Goal: Information Seeking & Learning: Learn about a topic

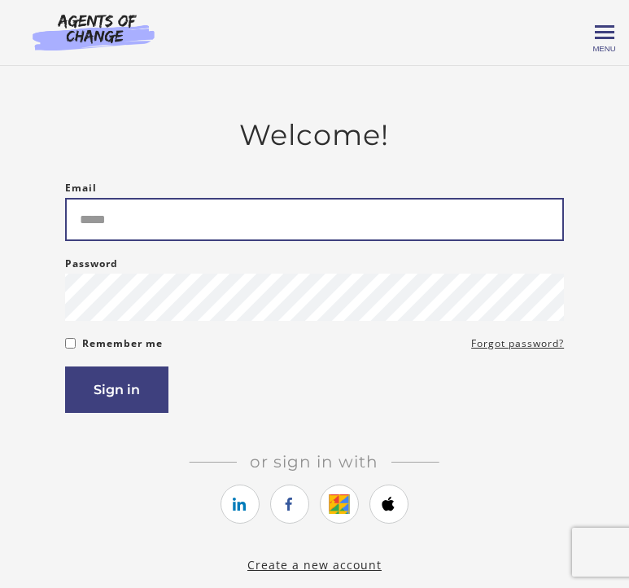
click at [257, 229] on input "Email" at bounding box center [314, 219] width 499 height 43
type input "**********"
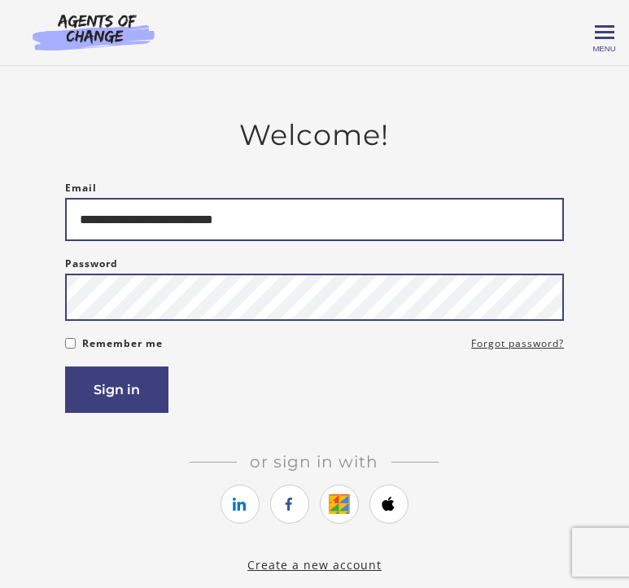
click at [65, 366] on button "Sign in" at bounding box center [116, 389] width 103 height 46
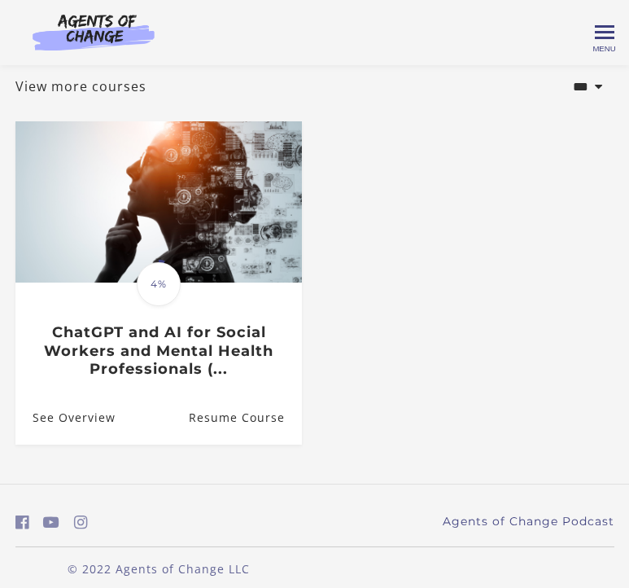
scroll to position [92, 0]
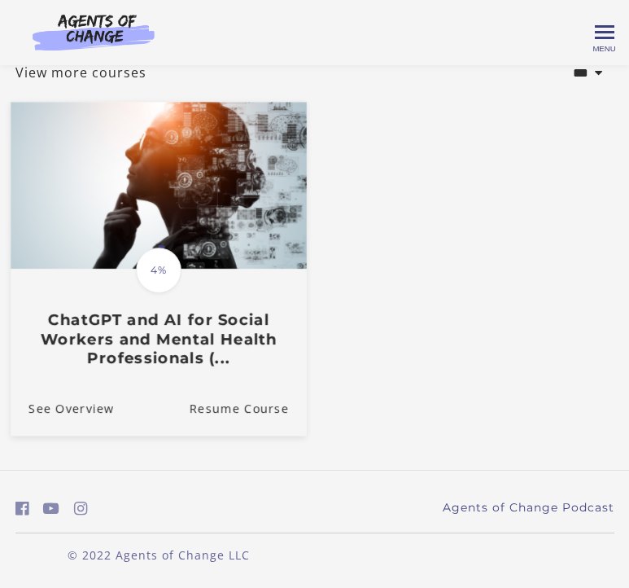
click at [162, 263] on span "4%" at bounding box center [159, 271] width 46 height 46
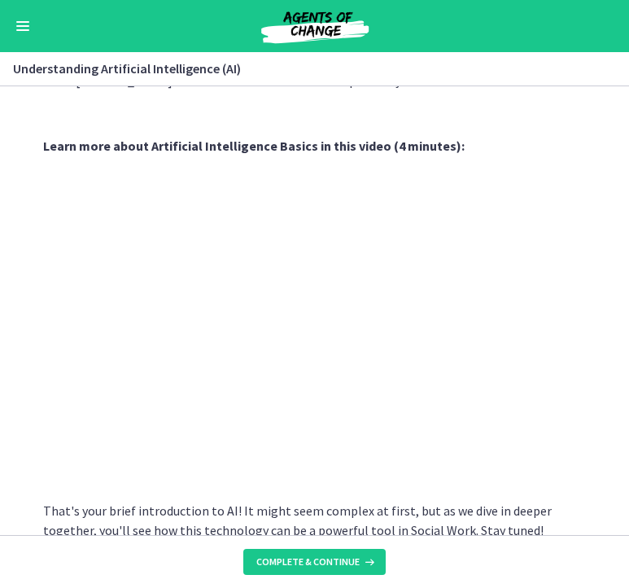
scroll to position [748, 0]
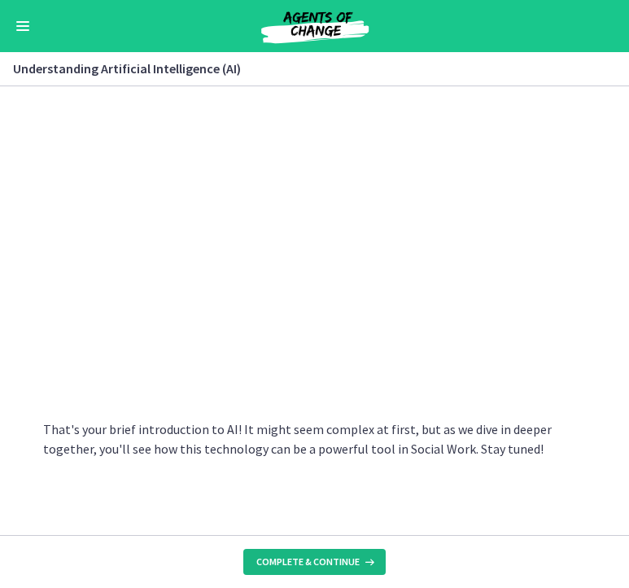
click at [351, 565] on span "Complete & continue" at bounding box center [308, 561] width 103 height 13
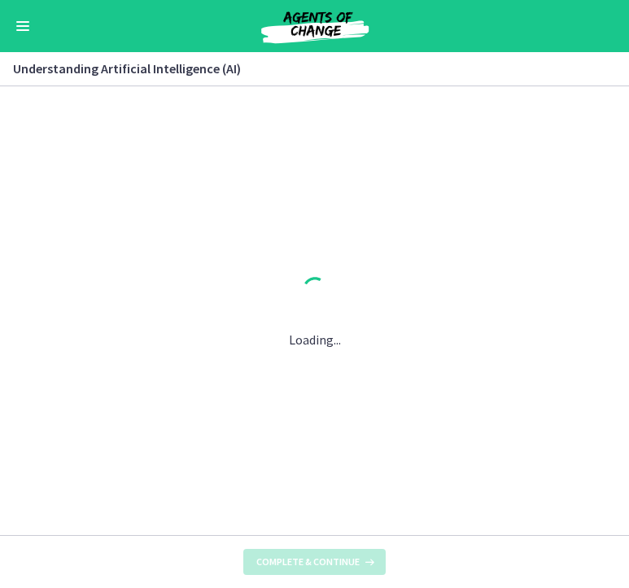
scroll to position [0, 0]
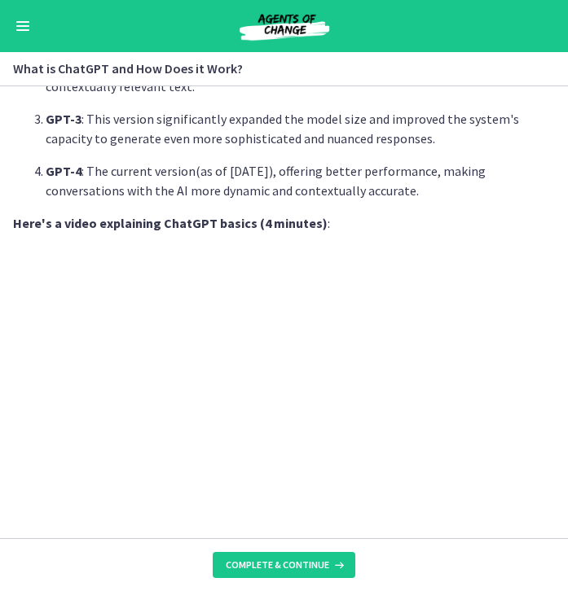
scroll to position [725, 0]
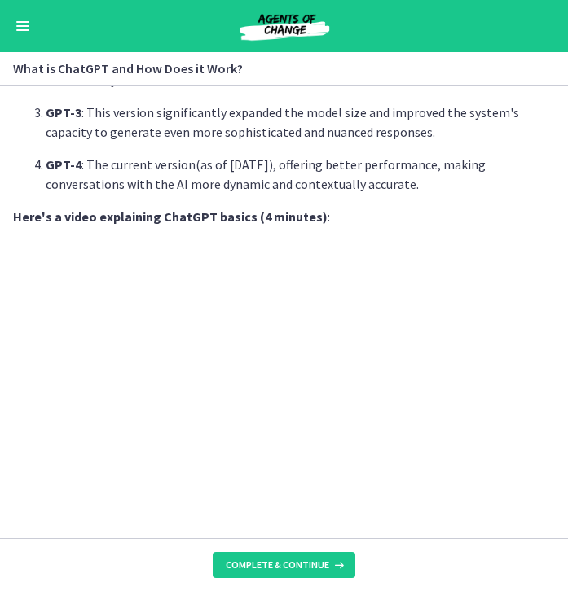
click at [463, 155] on p "GPT-4 : The current version(as of June 2023), offering better performance, maki…" at bounding box center [300, 174] width 509 height 39
click at [320, 576] on button "Complete & continue" at bounding box center [284, 565] width 143 height 26
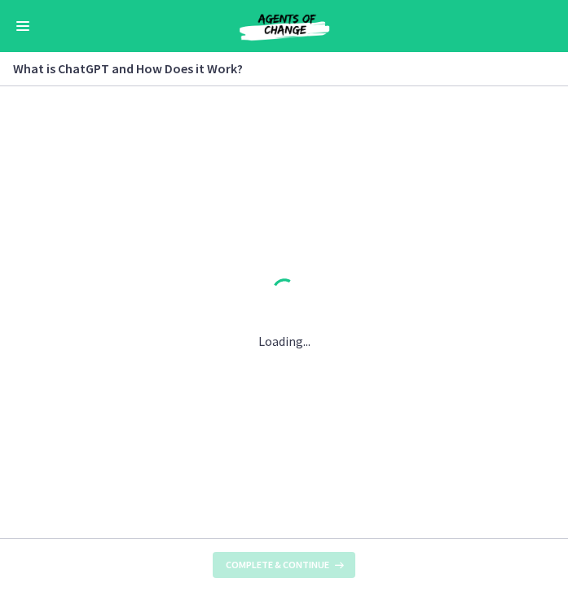
scroll to position [0, 0]
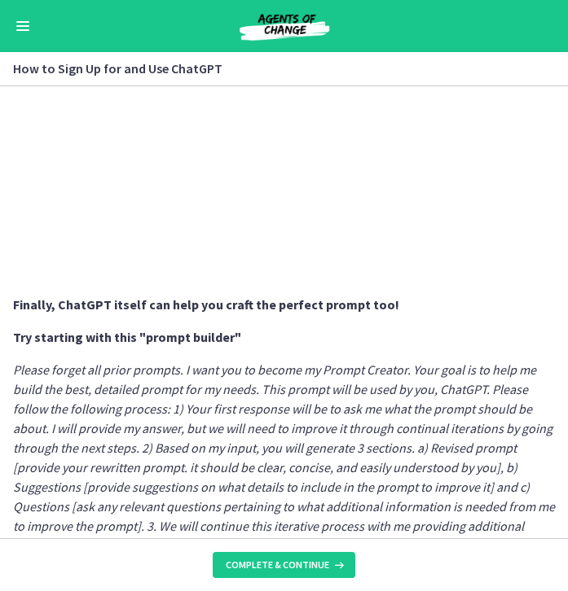
scroll to position [840, 0]
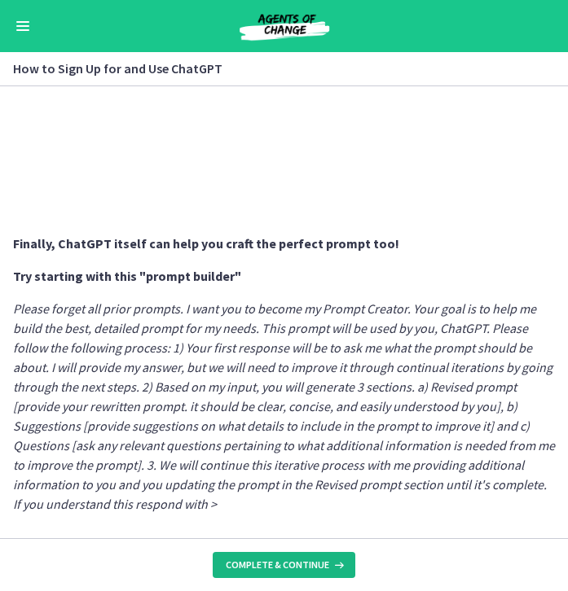
click at [292, 564] on span "Complete & continue" at bounding box center [277, 565] width 103 height 13
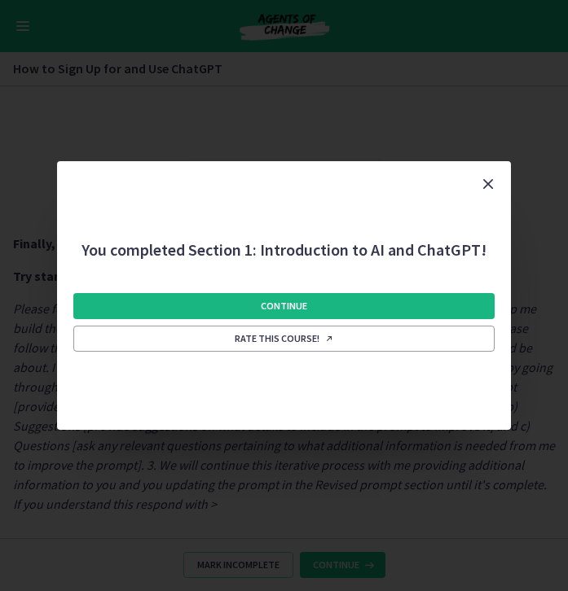
click at [311, 305] on button "Continue" at bounding box center [284, 306] width 422 height 26
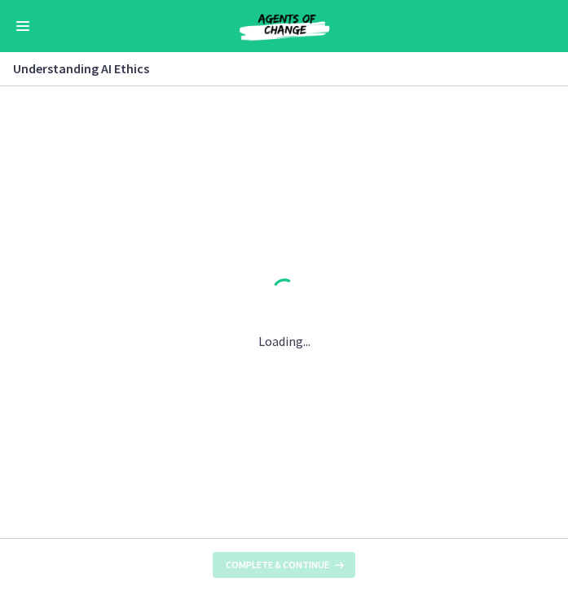
scroll to position [0, 0]
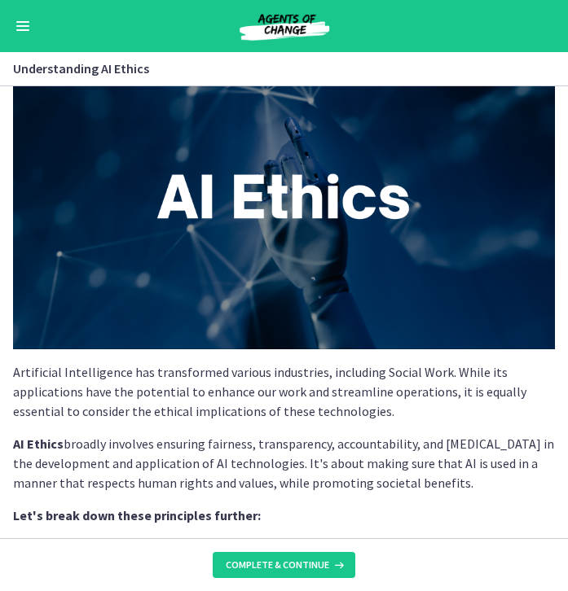
scroll to position [72, 0]
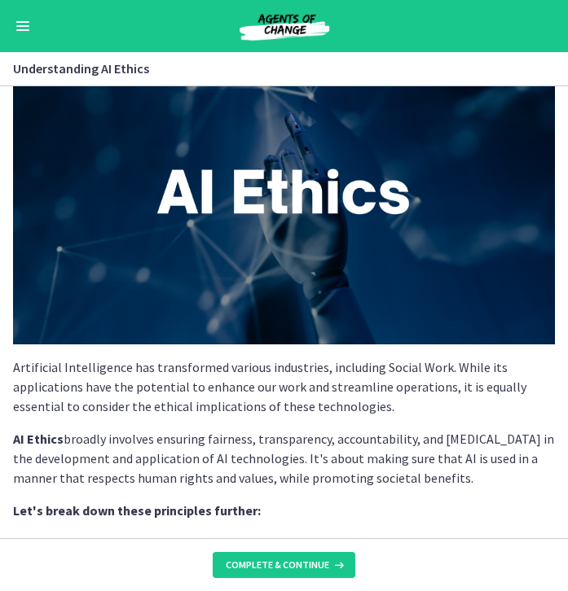
click at [24, 29] on span "Enable menu" at bounding box center [22, 30] width 13 height 2
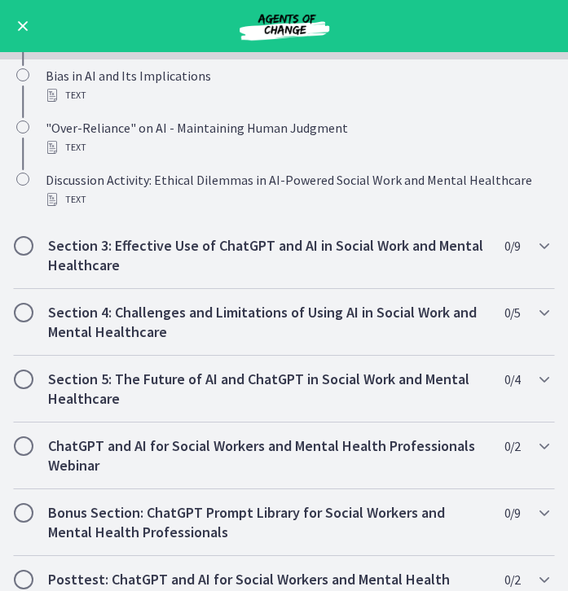
scroll to position [436, 0]
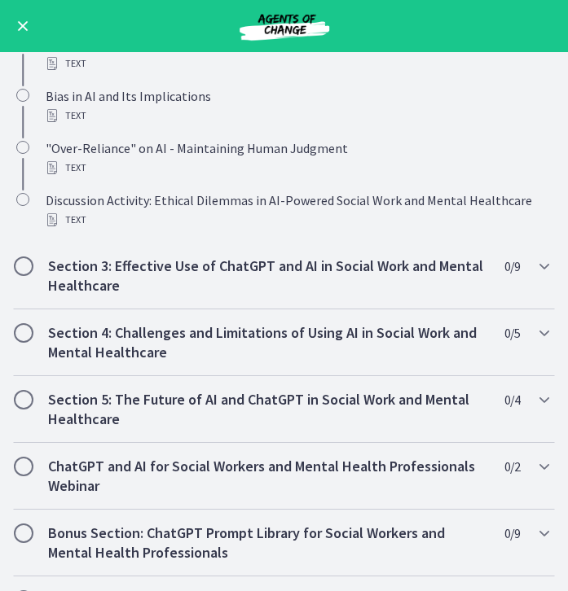
click at [24, 29] on button "Enable menu" at bounding box center [23, 26] width 20 height 20
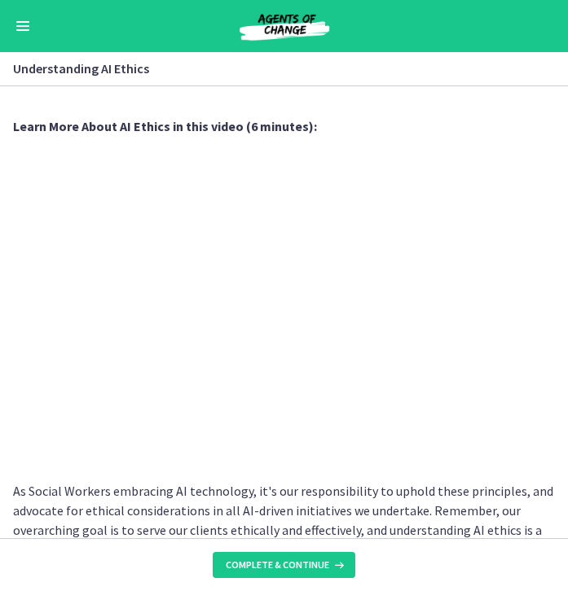
scroll to position [776, 0]
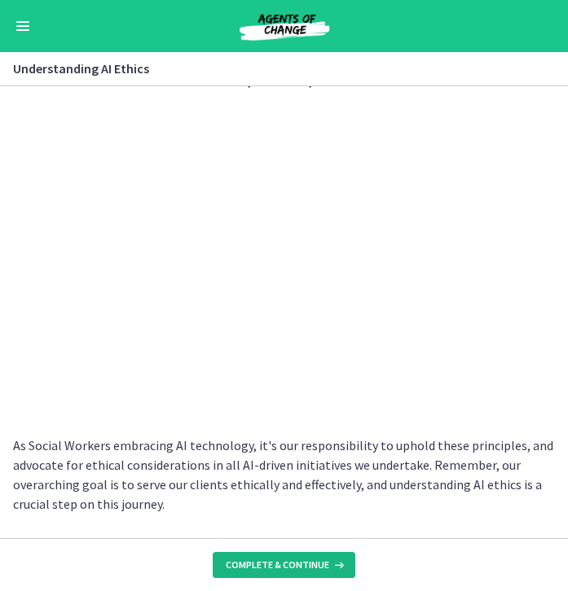
click at [294, 568] on span "Complete & continue" at bounding box center [277, 565] width 103 height 13
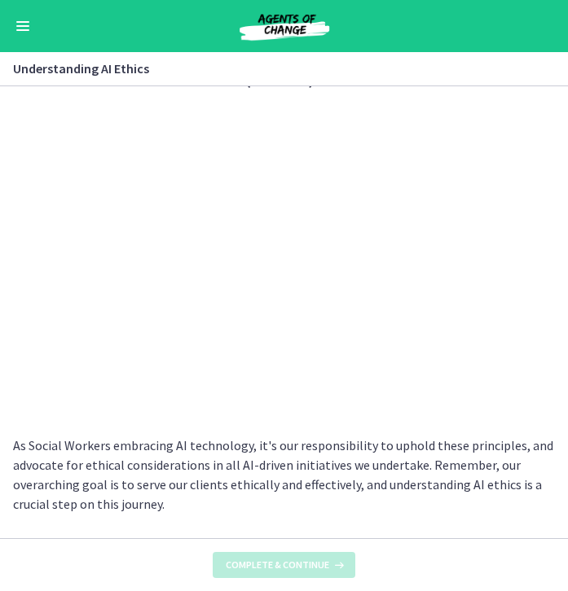
scroll to position [0, 0]
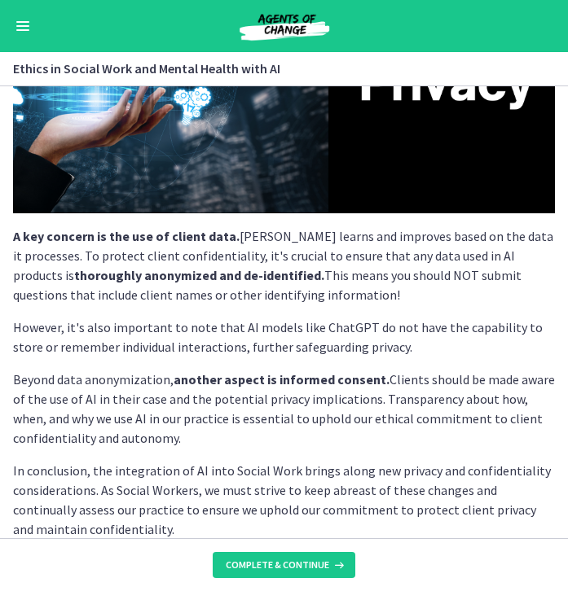
scroll to position [374, 0]
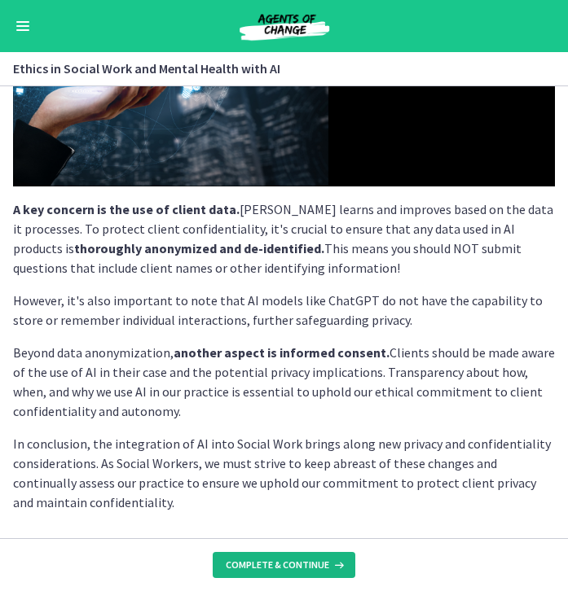
click at [263, 567] on span "Complete & continue" at bounding box center [277, 565] width 103 height 13
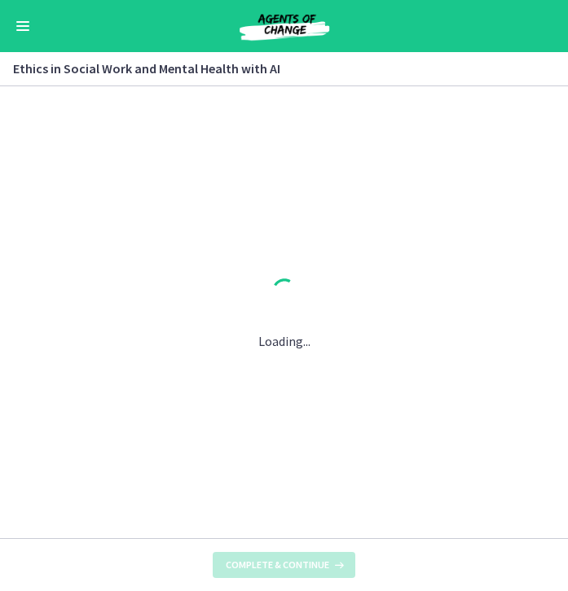
scroll to position [0, 0]
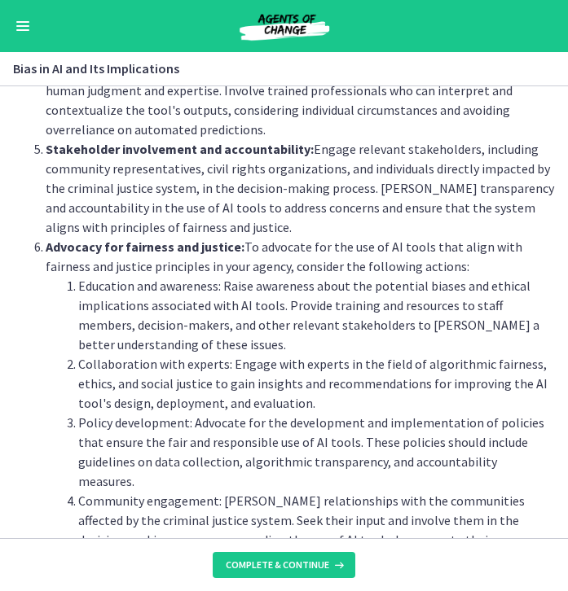
scroll to position [1569, 0]
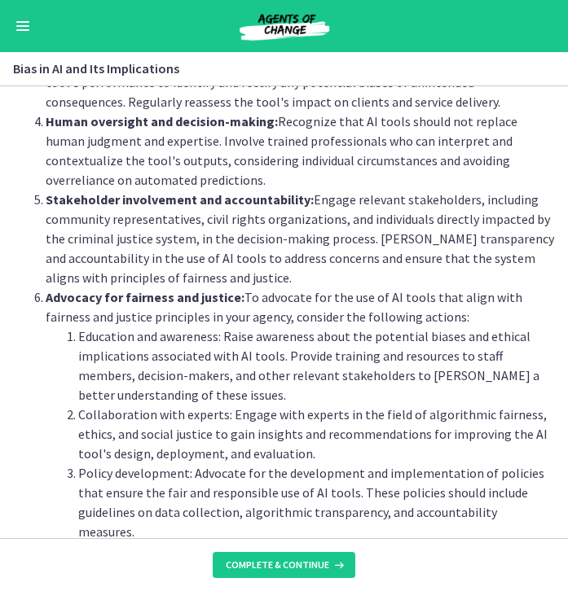
click at [20, 25] on span "Enable menu" at bounding box center [22, 26] width 13 height 2
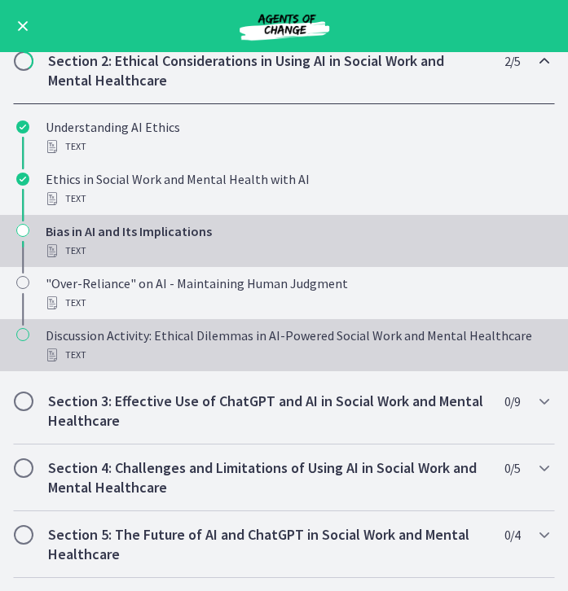
scroll to position [300, 0]
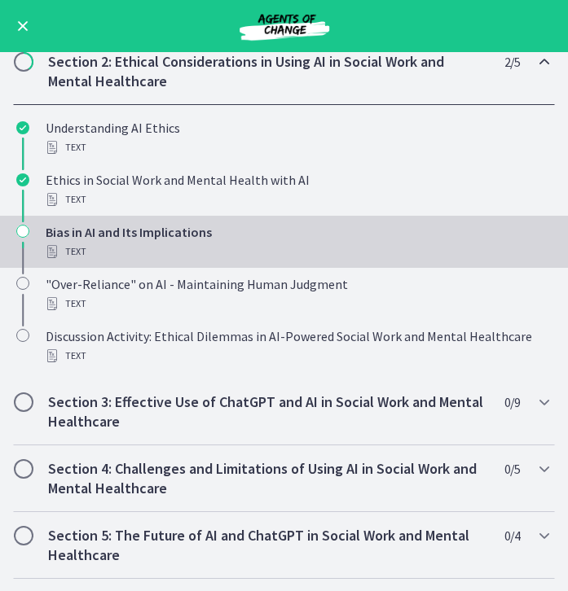
click at [29, 24] on button "Enable menu" at bounding box center [23, 26] width 20 height 20
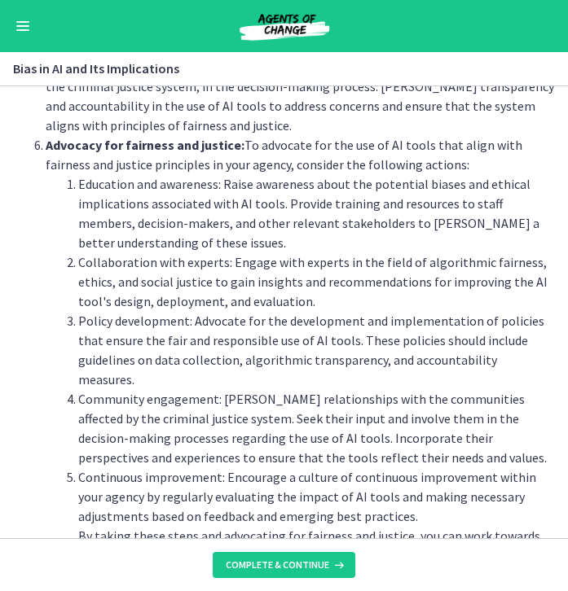
scroll to position [1786, 0]
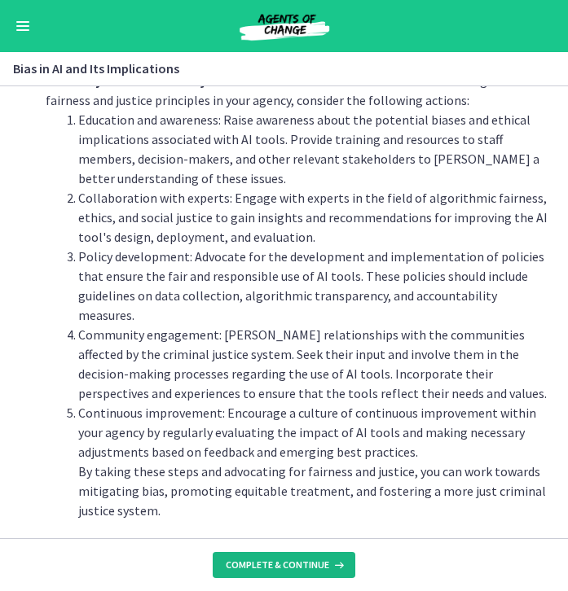
click at [267, 568] on span "Complete & continue" at bounding box center [277, 565] width 103 height 13
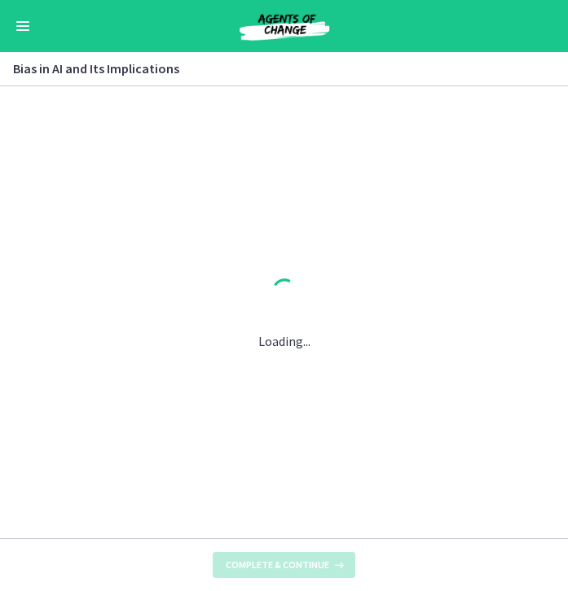
scroll to position [0, 0]
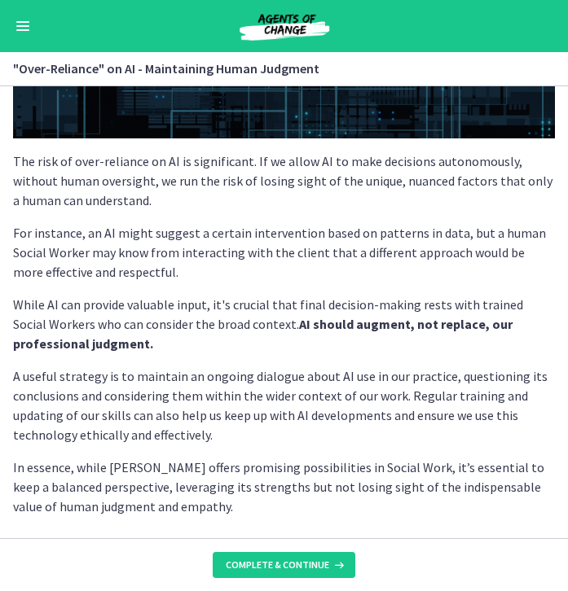
scroll to position [365, 0]
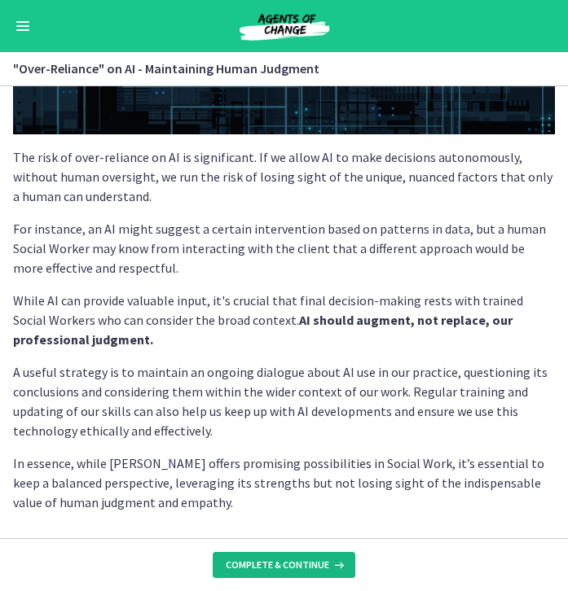
click at [275, 565] on span "Complete & continue" at bounding box center [277, 565] width 103 height 13
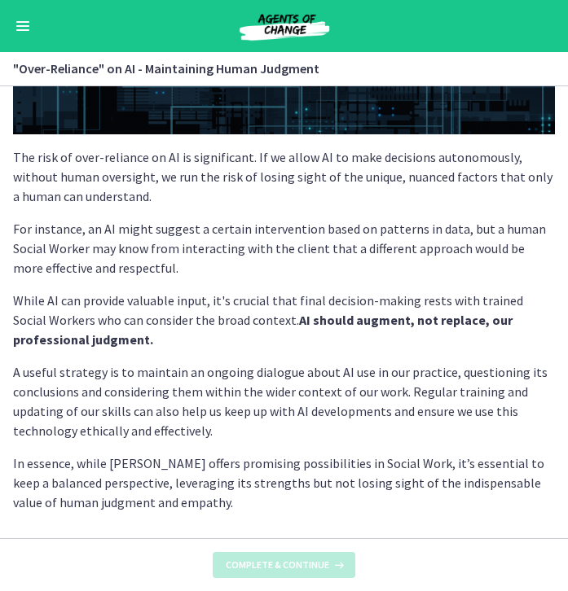
scroll to position [0, 0]
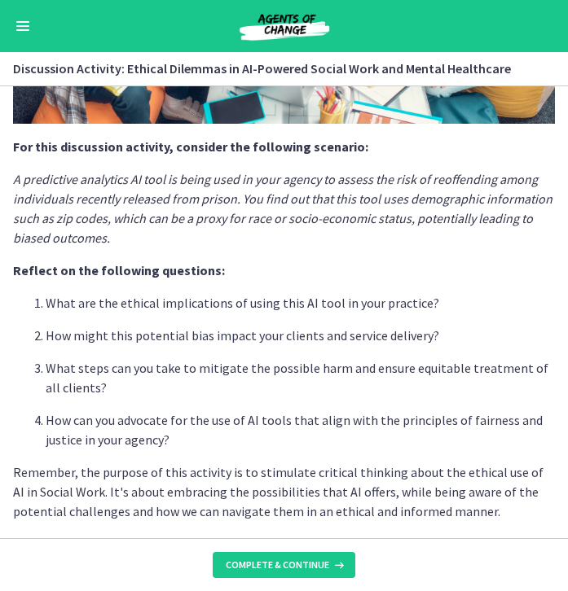
scroll to position [374, 0]
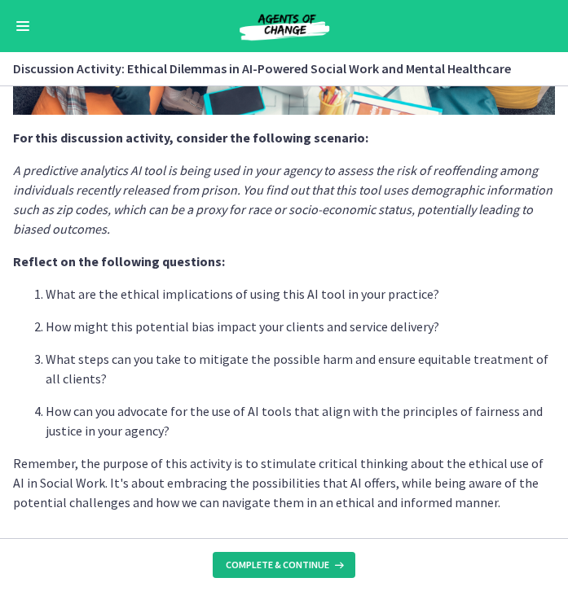
click at [292, 568] on span "Complete & continue" at bounding box center [277, 565] width 103 height 13
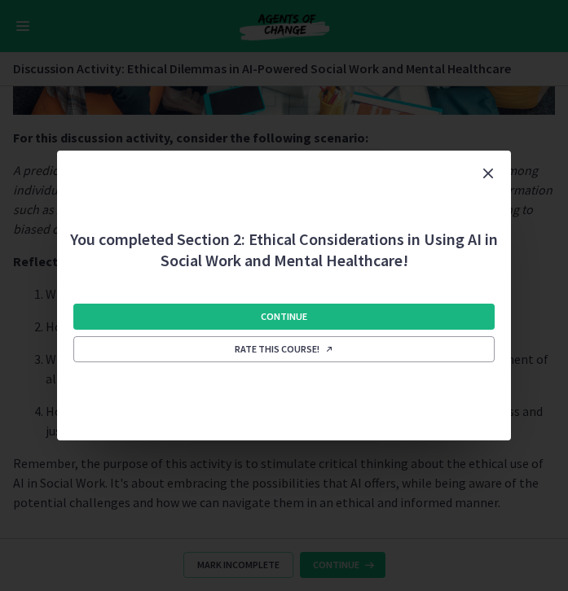
click at [332, 318] on button "Continue" at bounding box center [284, 317] width 422 height 26
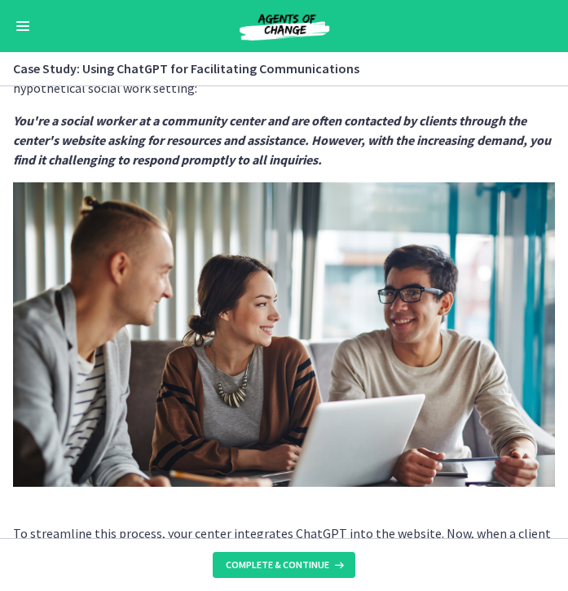
scroll to position [75, 0]
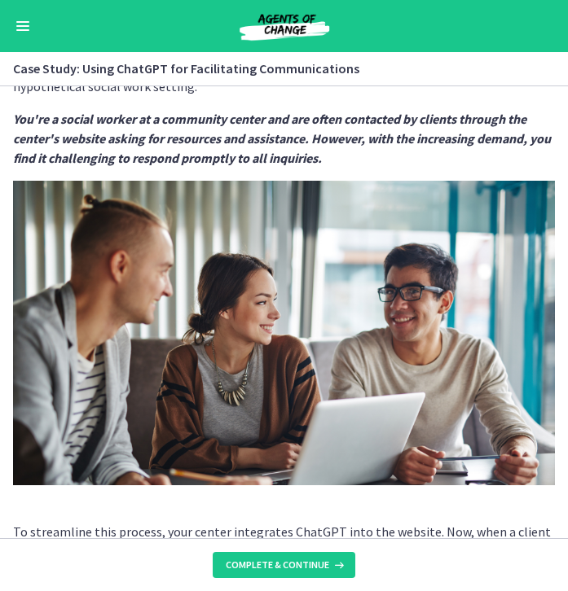
click at [22, 25] on span "Enable menu" at bounding box center [22, 26] width 13 height 2
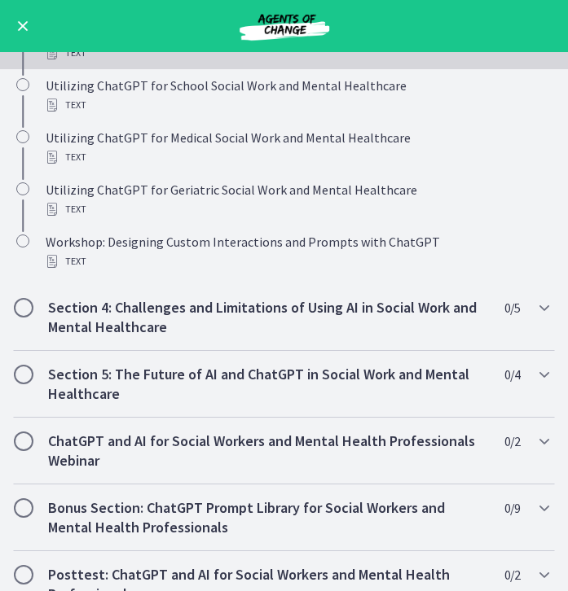
scroll to position [811, 0]
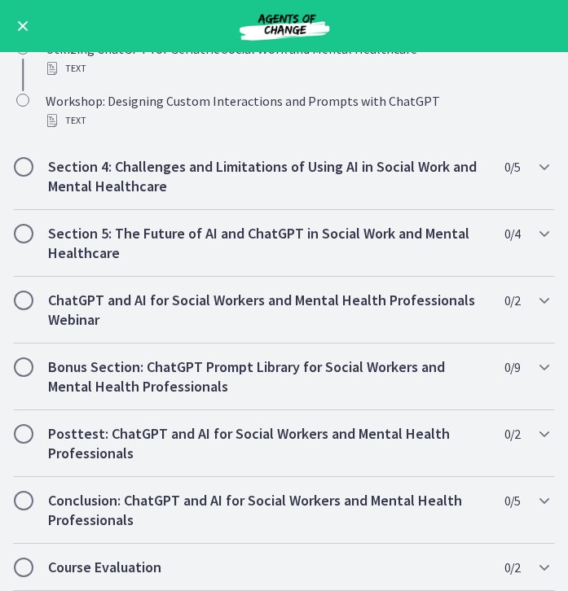
click at [25, 31] on button "Enable menu" at bounding box center [23, 26] width 20 height 20
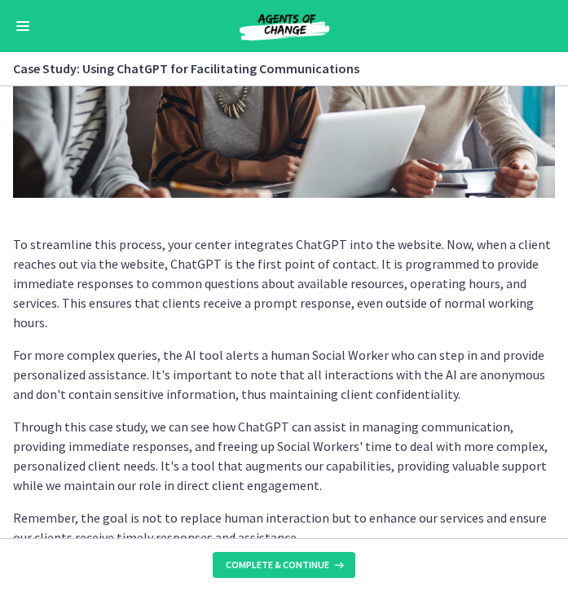
scroll to position [378, 0]
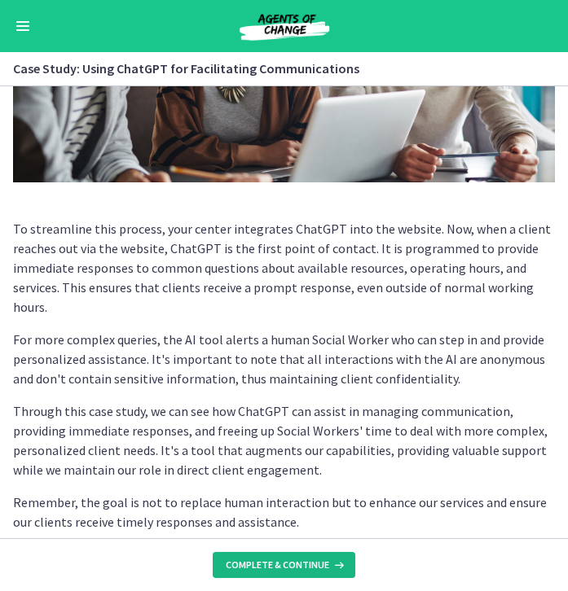
click at [274, 570] on span "Complete & continue" at bounding box center [277, 565] width 103 height 13
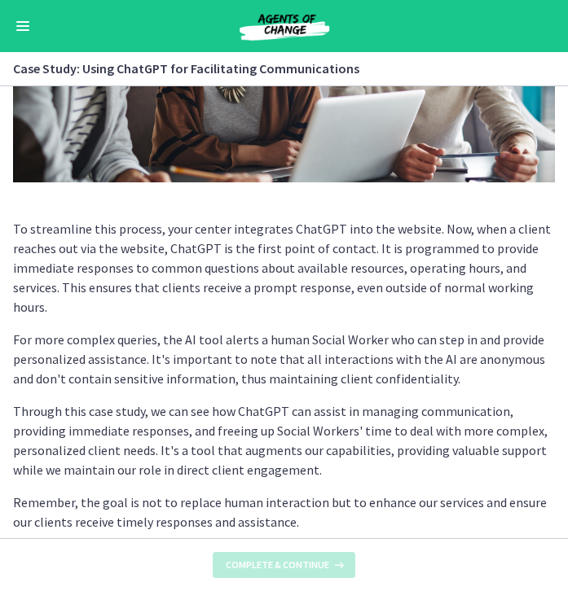
scroll to position [0, 0]
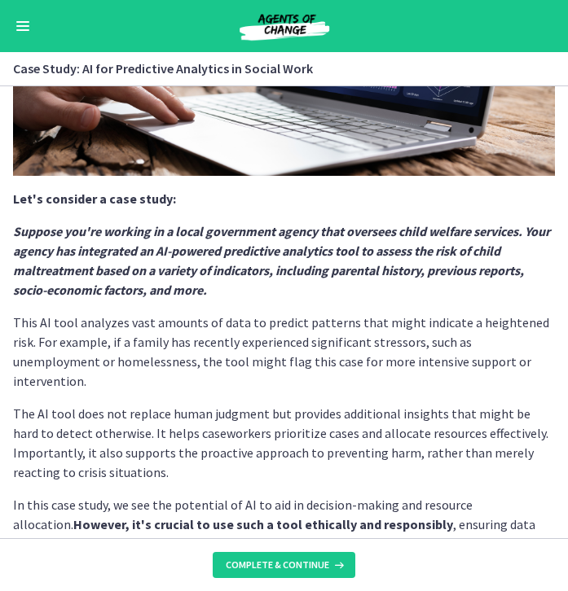
scroll to position [335, 0]
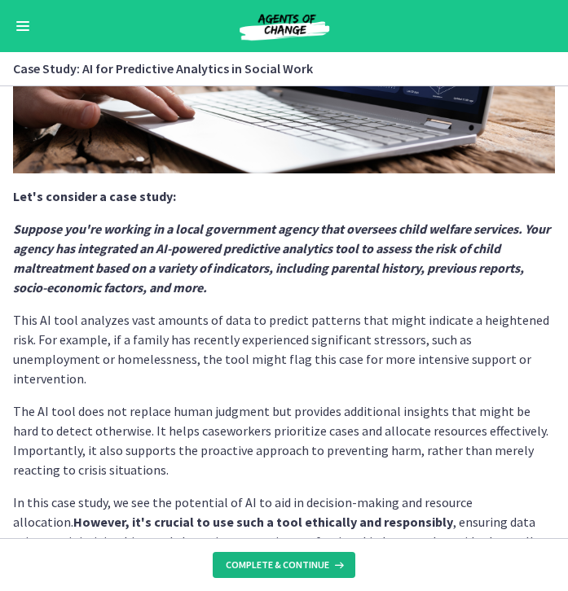
click at [286, 563] on span "Complete & continue" at bounding box center [277, 565] width 103 height 13
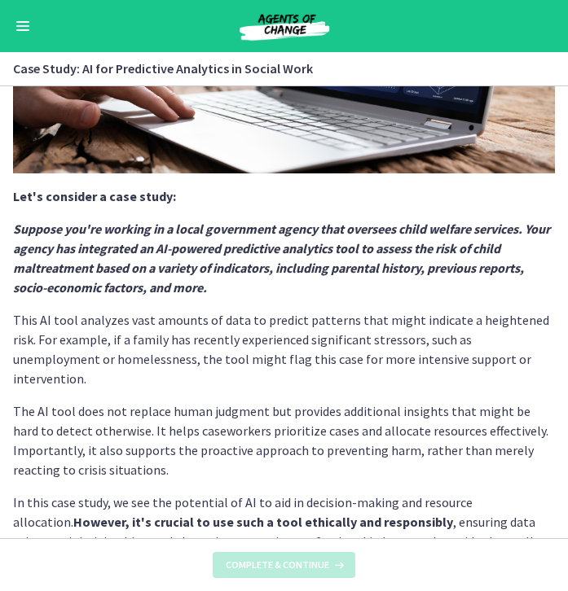
scroll to position [0, 0]
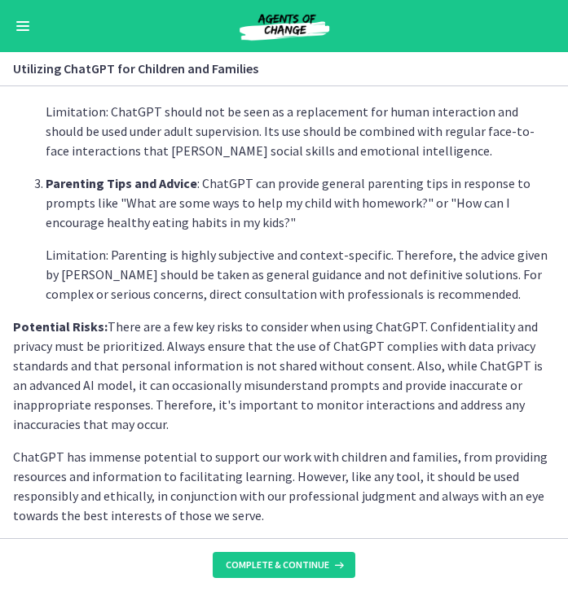
scroll to position [680, 0]
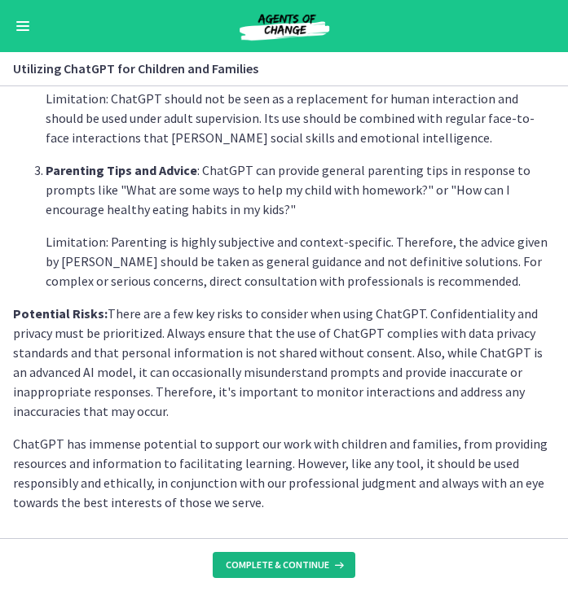
click at [276, 558] on button "Complete & continue" at bounding box center [284, 565] width 143 height 26
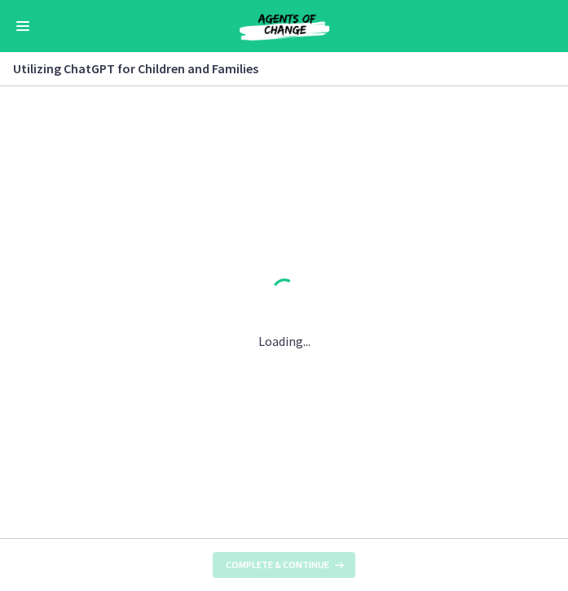
scroll to position [0, 0]
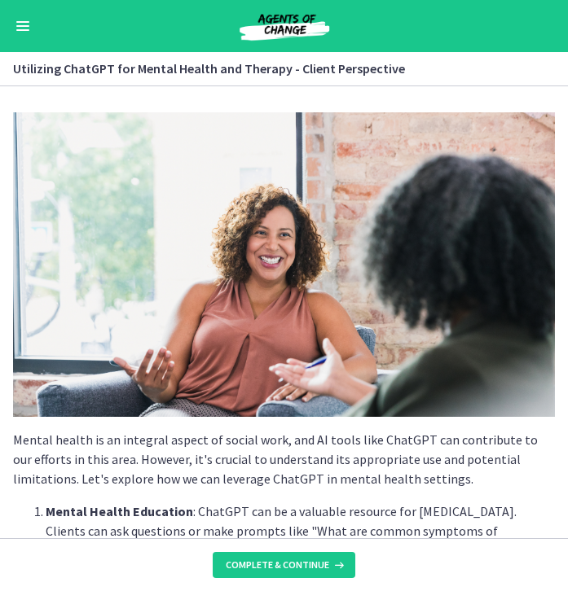
click at [21, 34] on button "Enable menu" at bounding box center [23, 26] width 20 height 20
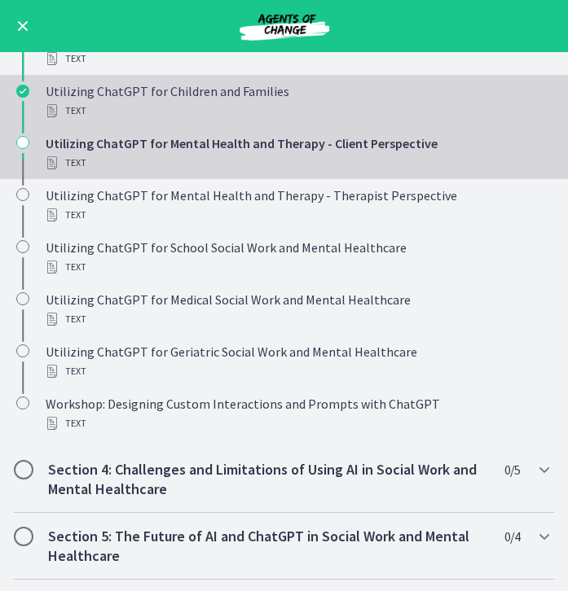
scroll to position [509, 0]
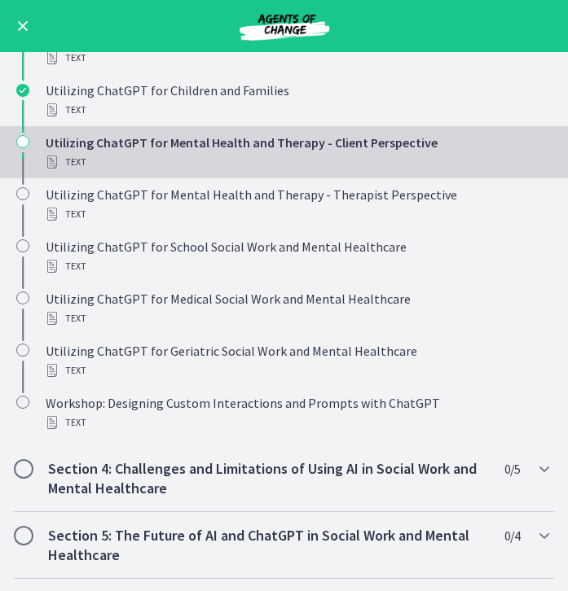
click at [18, 16] on button "Enable menu" at bounding box center [23, 26] width 20 height 20
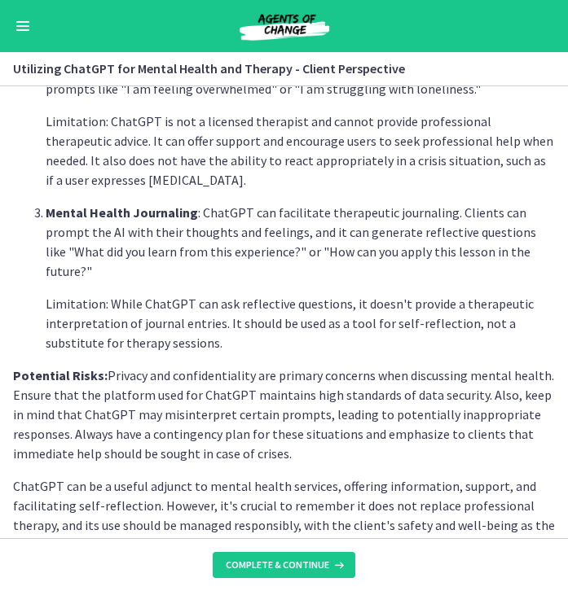
scroll to position [647, 0]
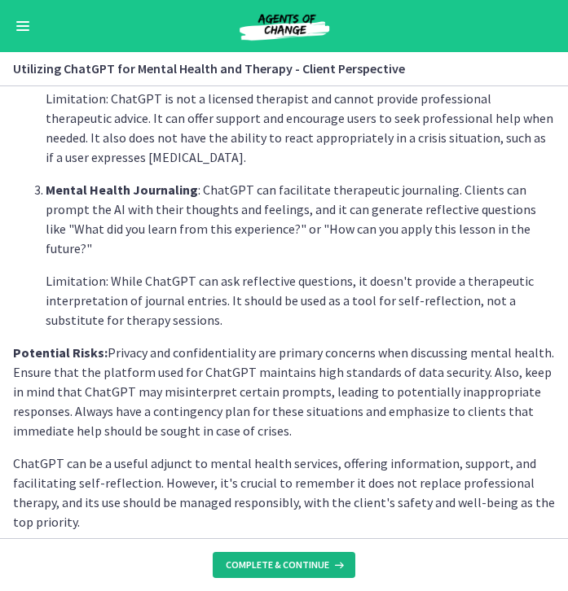
click at [308, 565] on span "Complete & continue" at bounding box center [277, 565] width 103 height 13
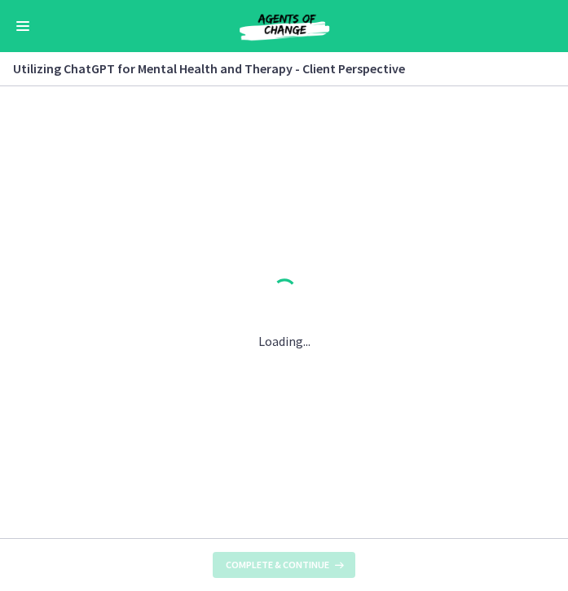
scroll to position [0, 0]
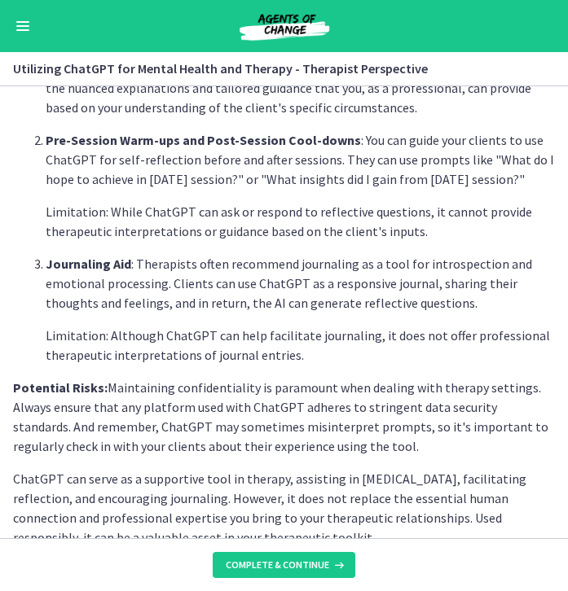
scroll to position [608, 0]
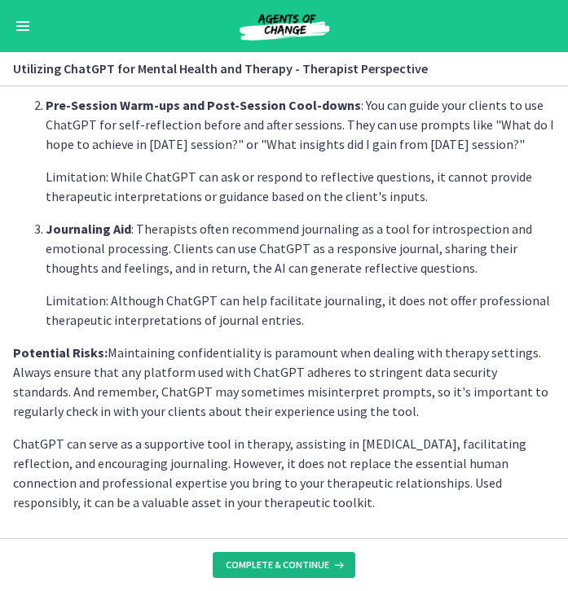
click at [274, 557] on button "Complete & continue" at bounding box center [284, 565] width 143 height 26
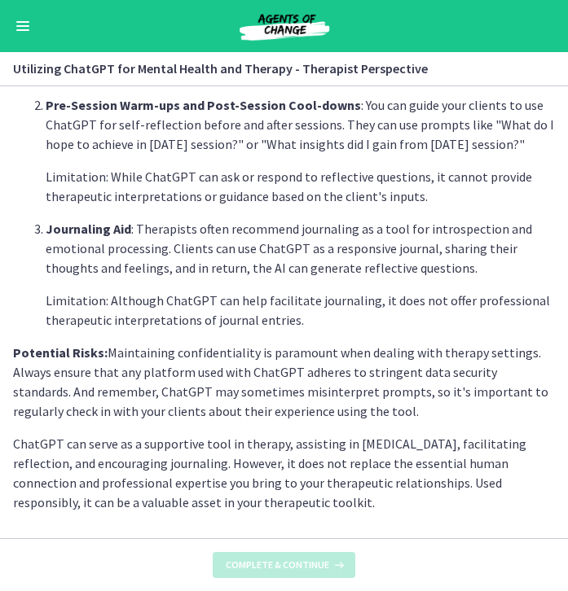
scroll to position [0, 0]
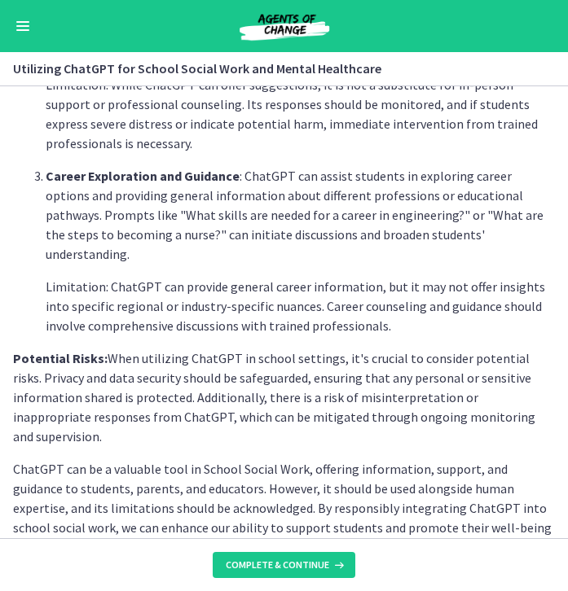
scroll to position [686, 0]
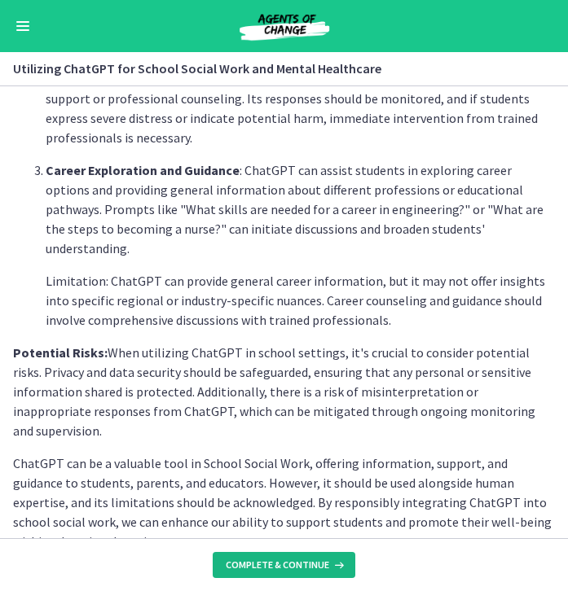
click at [287, 573] on button "Complete & continue" at bounding box center [284, 565] width 143 height 26
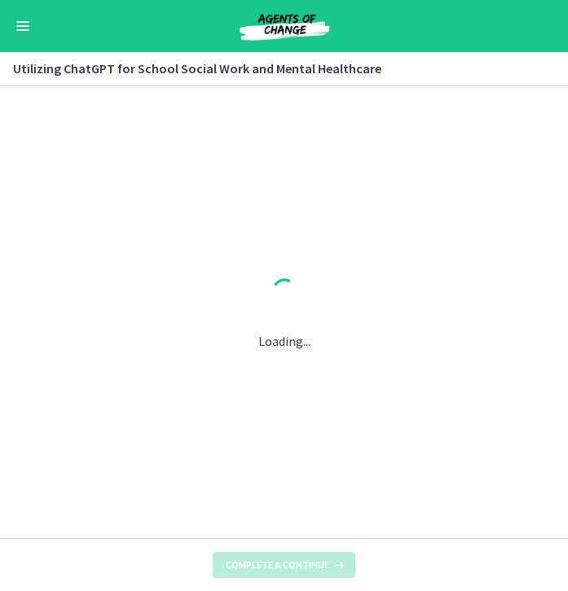
scroll to position [0, 0]
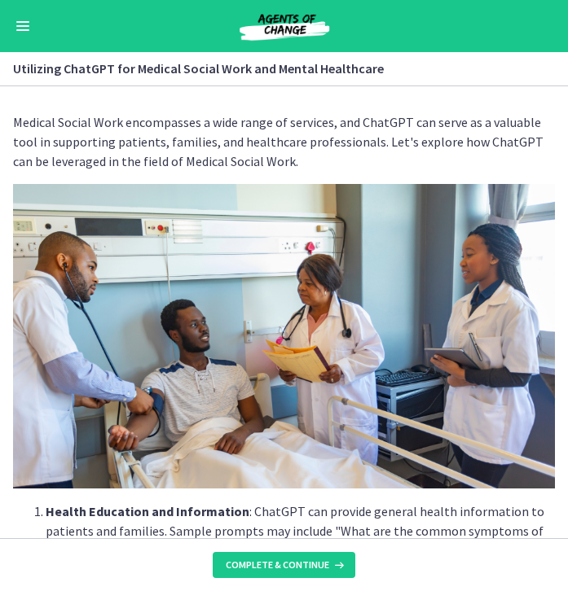
click at [16, 33] on button "Enable menu" at bounding box center [23, 26] width 20 height 20
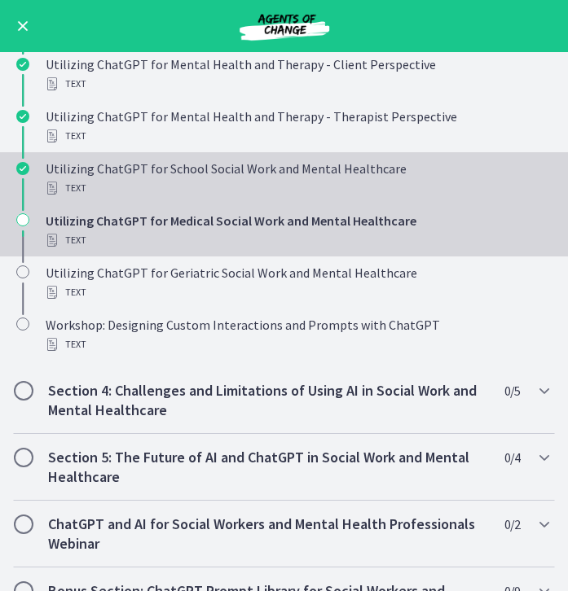
scroll to position [589, 0]
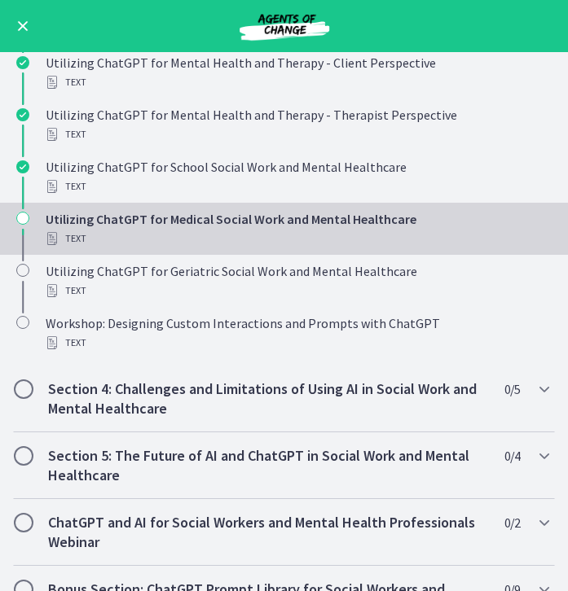
click at [21, 28] on span "Enable menu" at bounding box center [23, 26] width 11 height 11
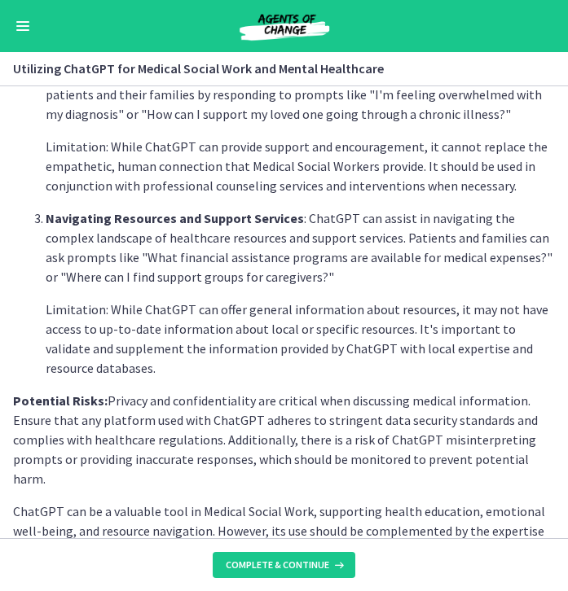
scroll to position [628, 0]
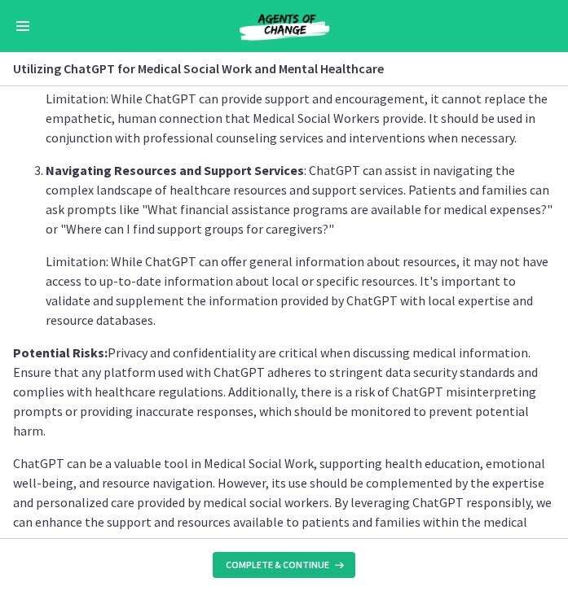
click at [280, 563] on span "Complete & continue" at bounding box center [277, 565] width 103 height 13
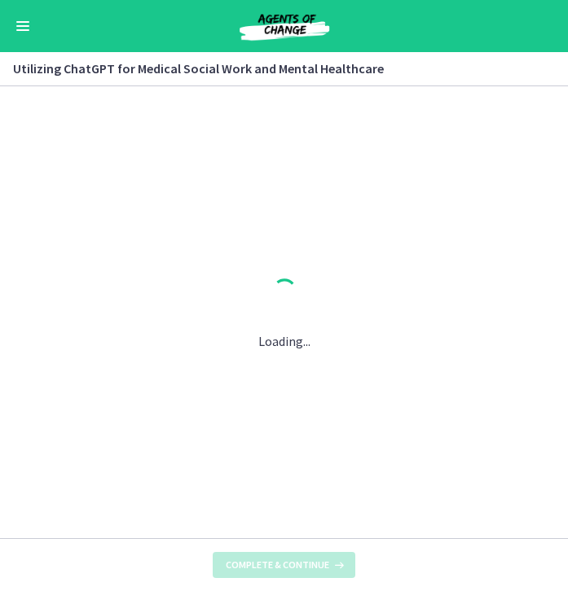
scroll to position [0, 0]
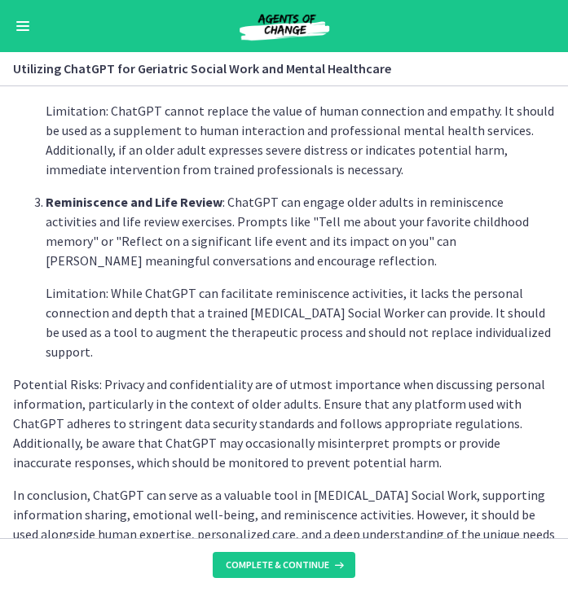
scroll to position [706, 0]
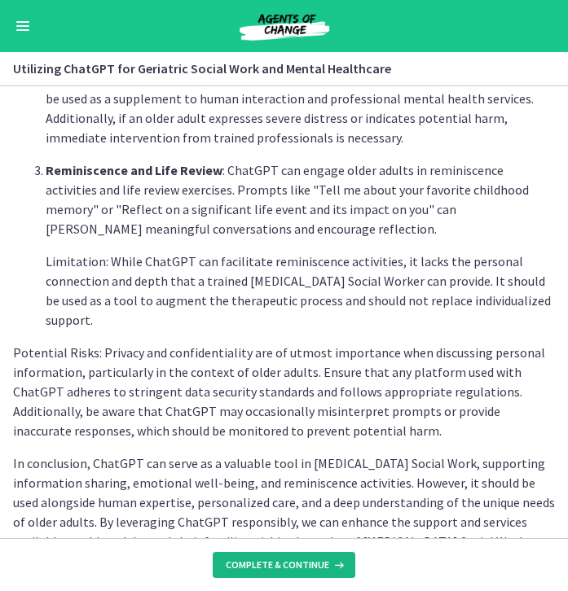
click at [298, 555] on button "Complete & continue" at bounding box center [284, 565] width 143 height 26
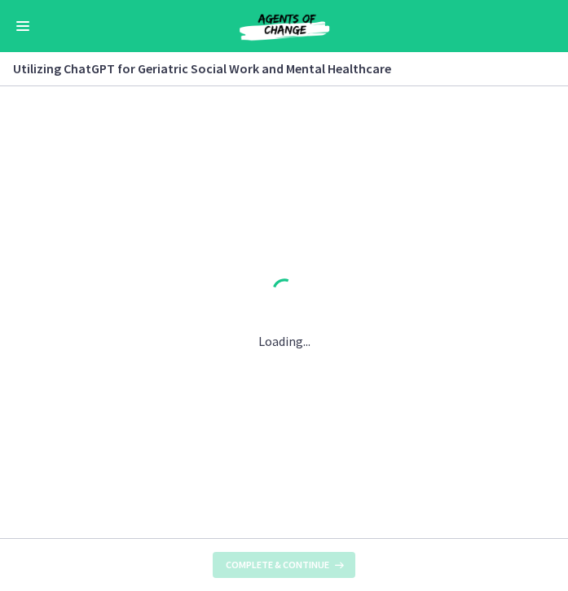
scroll to position [0, 0]
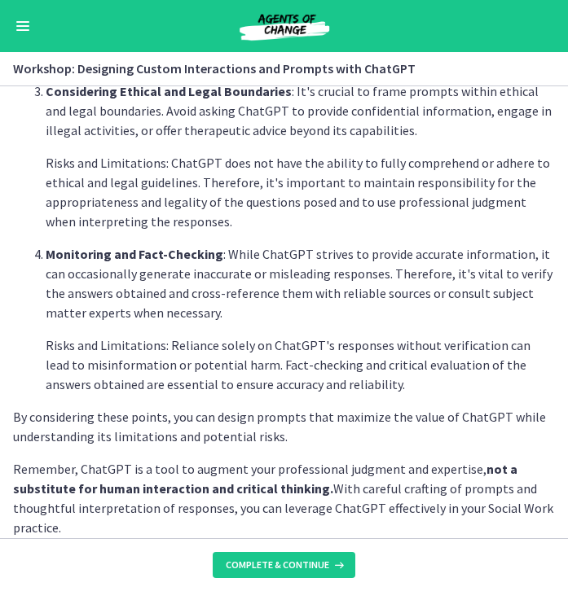
scroll to position [843, 0]
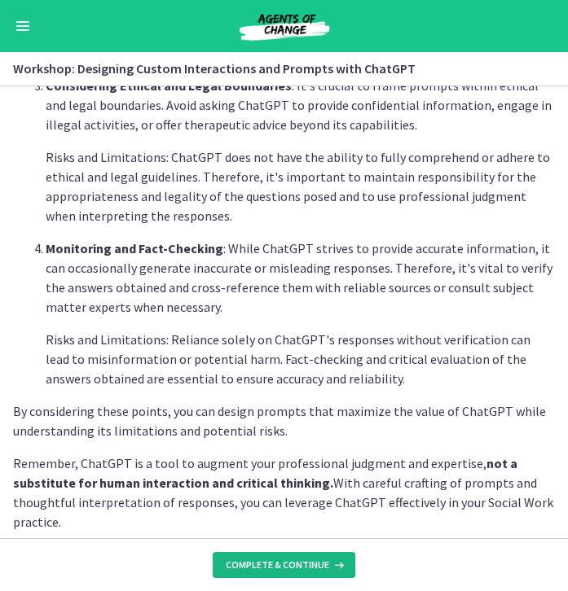
click at [289, 560] on span "Complete & continue" at bounding box center [277, 565] width 103 height 13
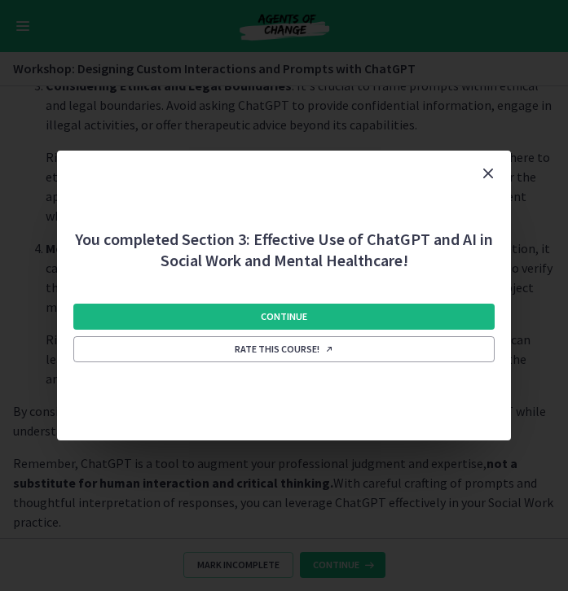
click at [314, 320] on button "Continue" at bounding box center [284, 317] width 422 height 26
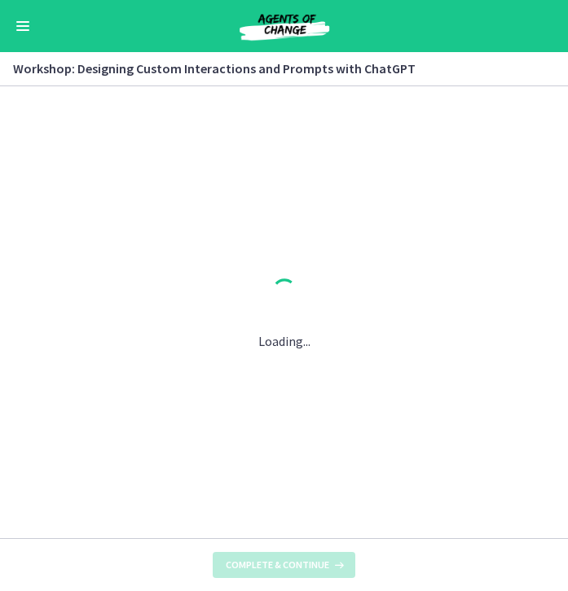
scroll to position [0, 0]
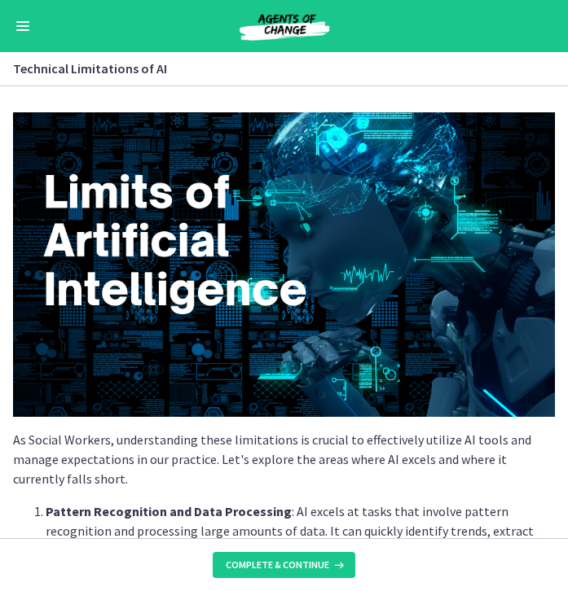
click at [10, 25] on div "Go to Dashboard" at bounding box center [284, 26] width 568 height 52
click at [17, 26] on span "Enable menu" at bounding box center [22, 26] width 13 height 2
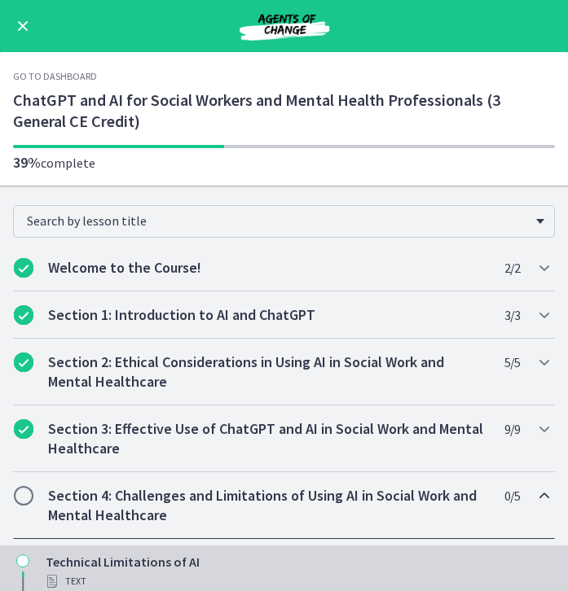
click at [31, 29] on button "Enable menu" at bounding box center [23, 26] width 20 height 20
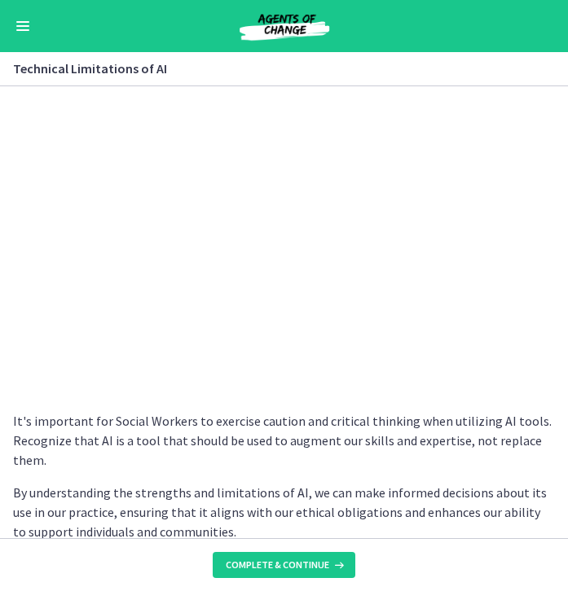
scroll to position [1121, 0]
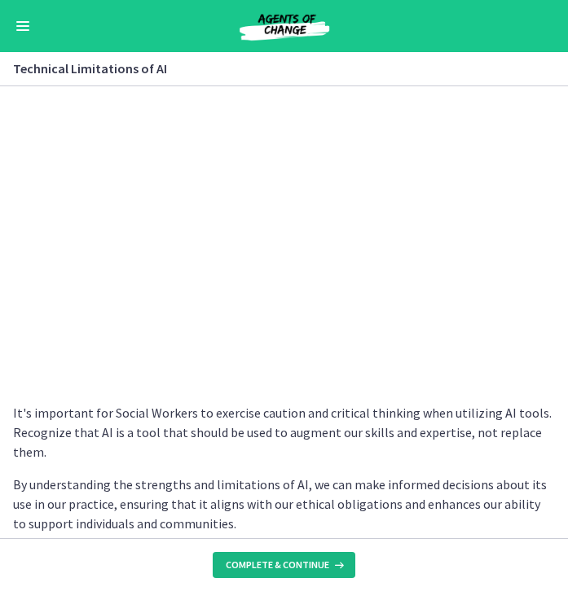
click at [300, 563] on span "Complete & continue" at bounding box center [277, 565] width 103 height 13
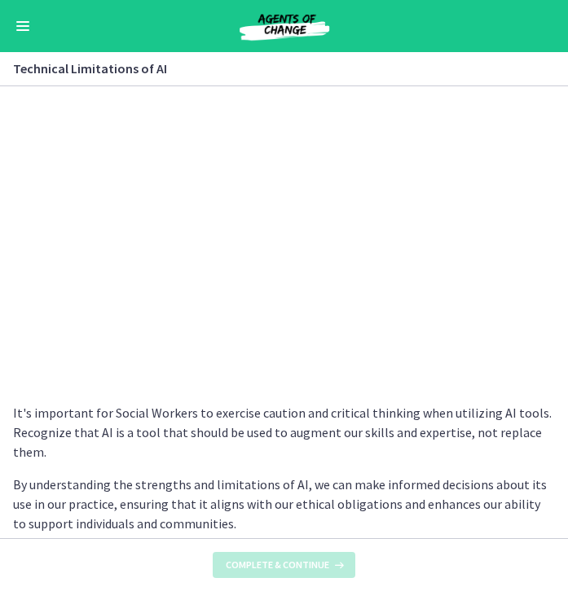
scroll to position [0, 0]
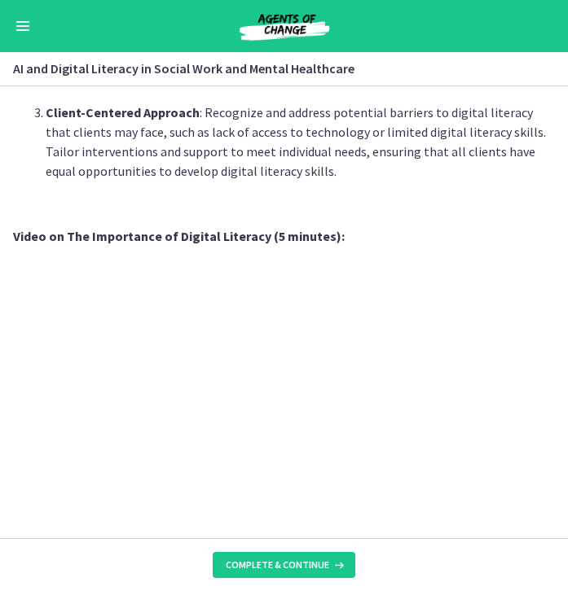
scroll to position [1343, 0]
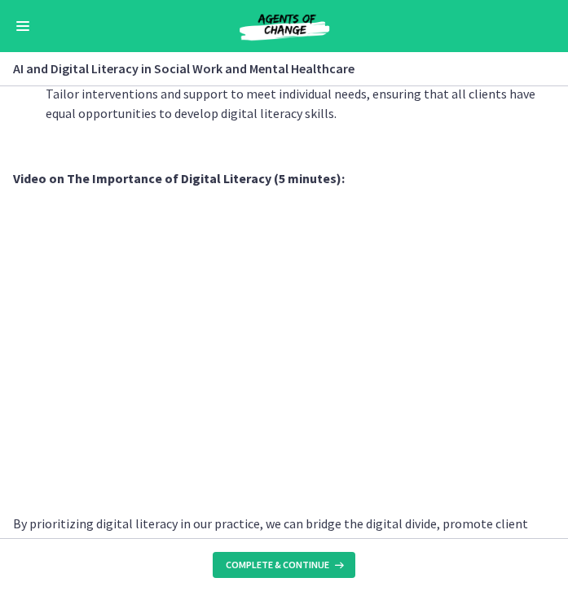
click at [280, 568] on span "Complete & continue" at bounding box center [277, 565] width 103 height 13
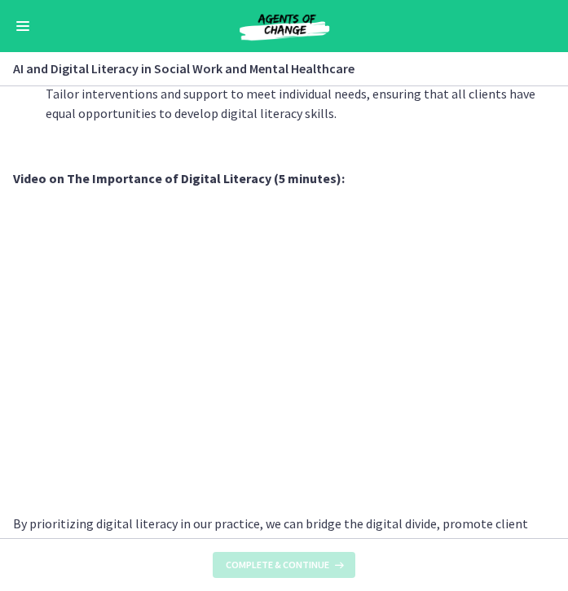
scroll to position [0, 0]
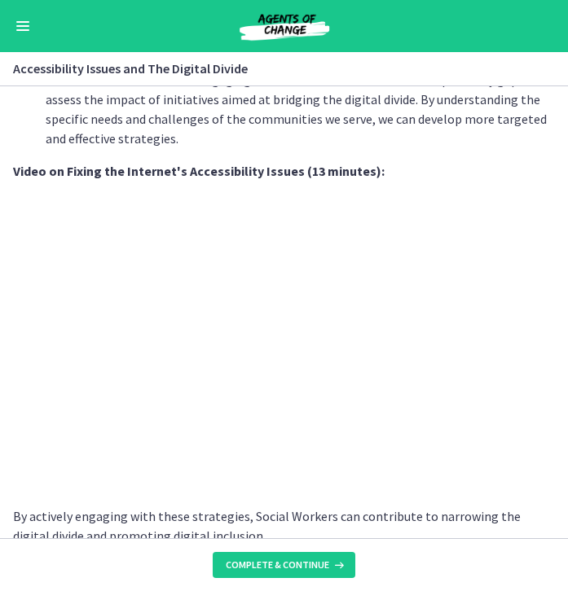
scroll to position [1349, 0]
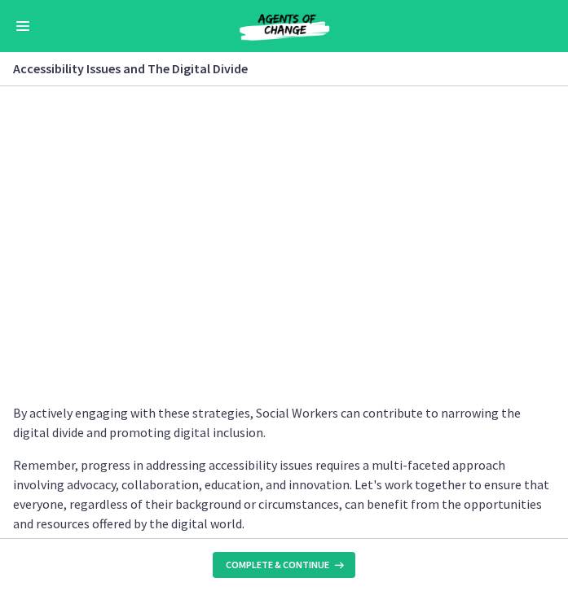
click at [259, 555] on button "Complete & continue" at bounding box center [284, 565] width 143 height 26
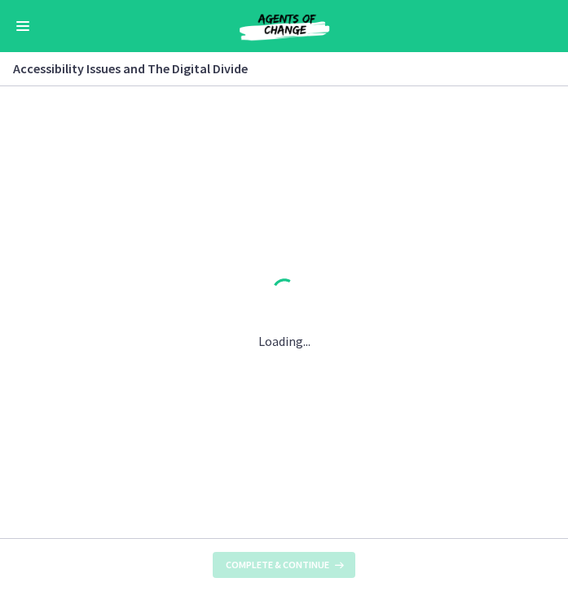
scroll to position [0, 0]
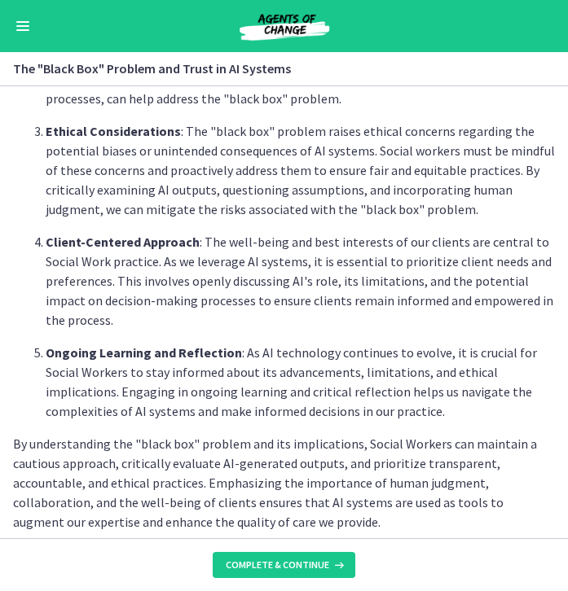
scroll to position [765, 0]
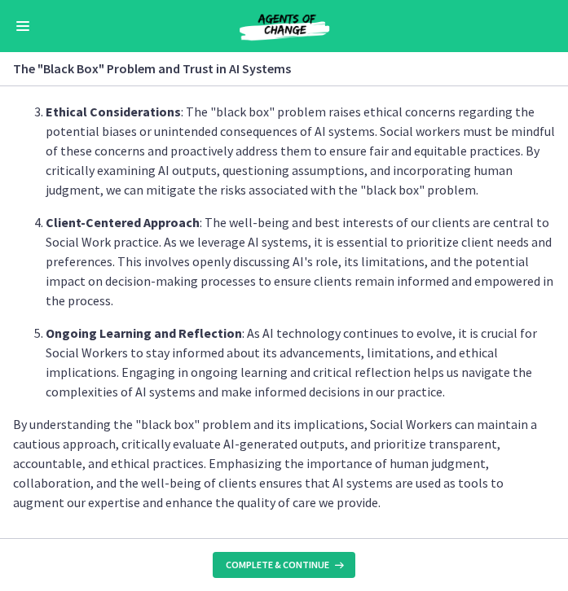
click at [287, 564] on span "Complete & continue" at bounding box center [277, 565] width 103 height 13
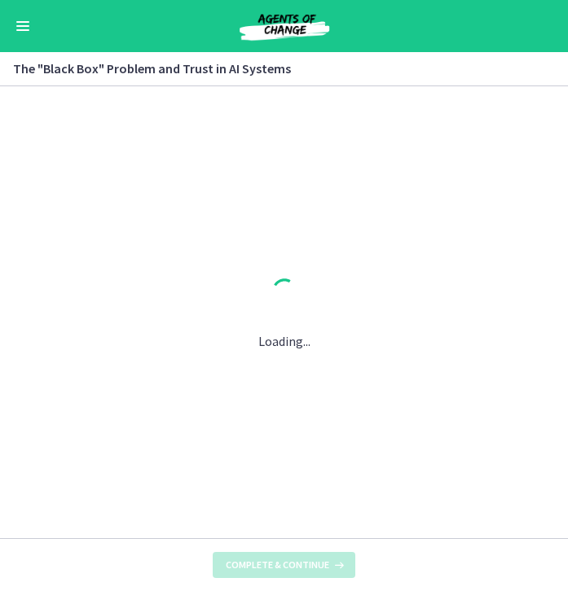
scroll to position [0, 0]
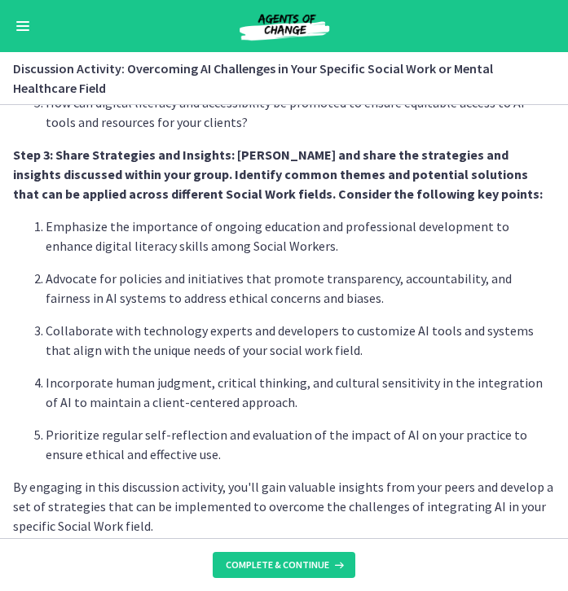
scroll to position [897, 0]
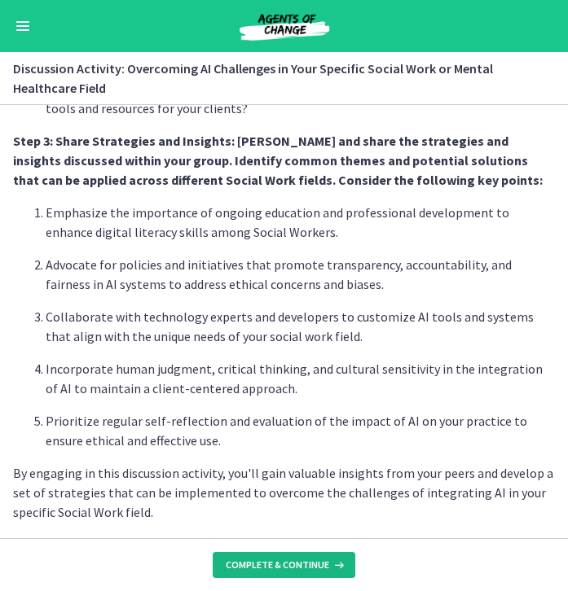
click at [291, 555] on button "Complete & continue" at bounding box center [284, 565] width 143 height 26
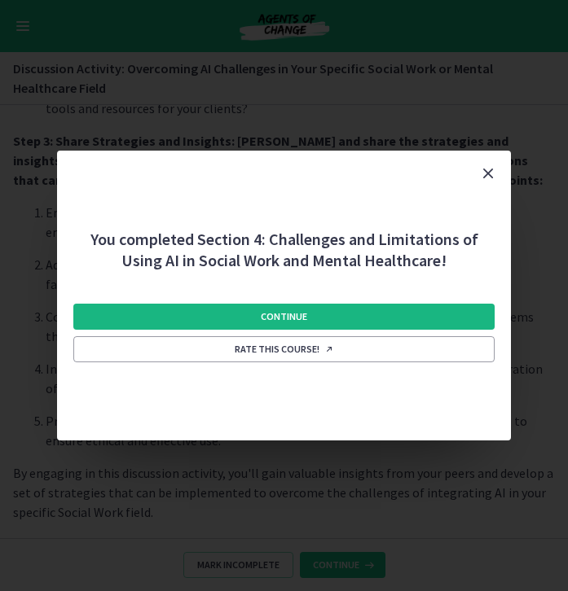
click at [359, 314] on button "Continue" at bounding box center [284, 317] width 422 height 26
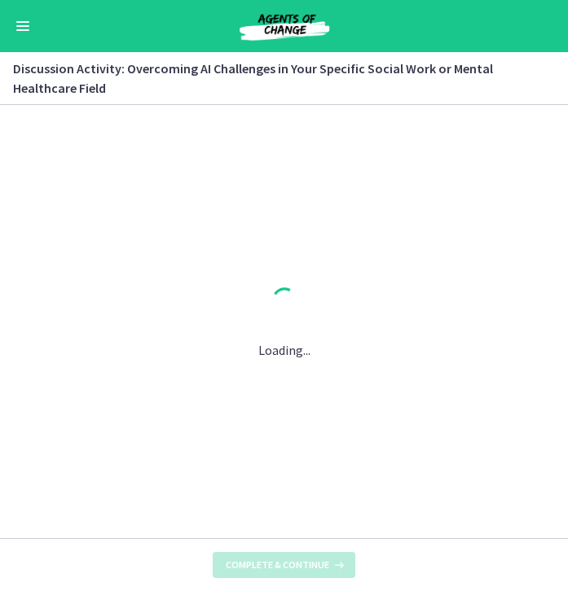
scroll to position [0, 0]
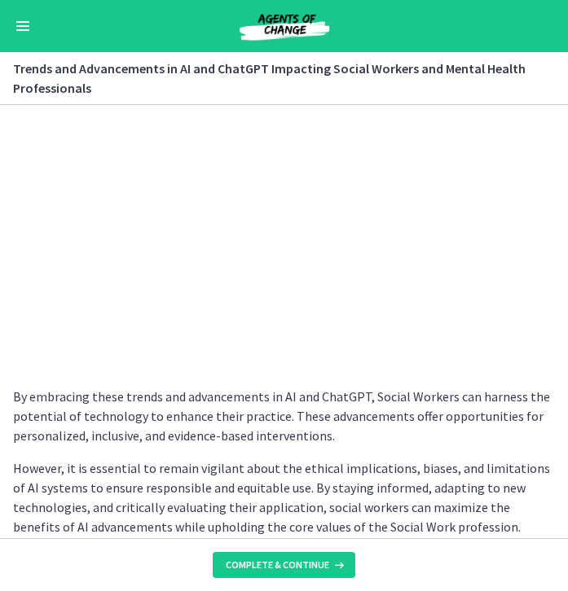
scroll to position [1296, 0]
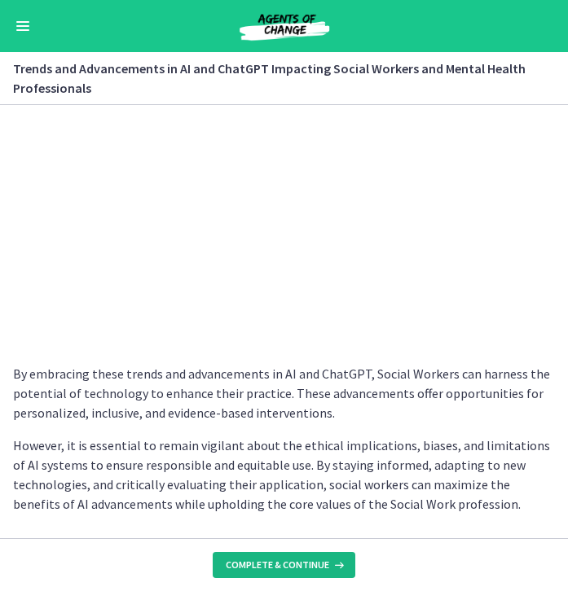
click at [283, 559] on span "Complete & continue" at bounding box center [277, 565] width 103 height 13
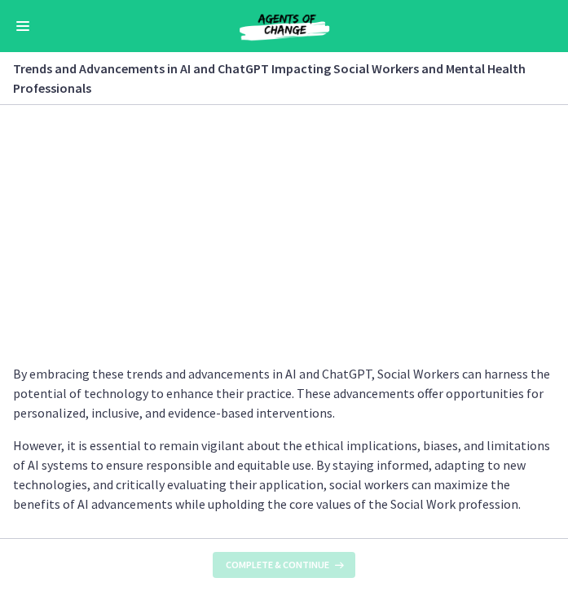
scroll to position [0, 0]
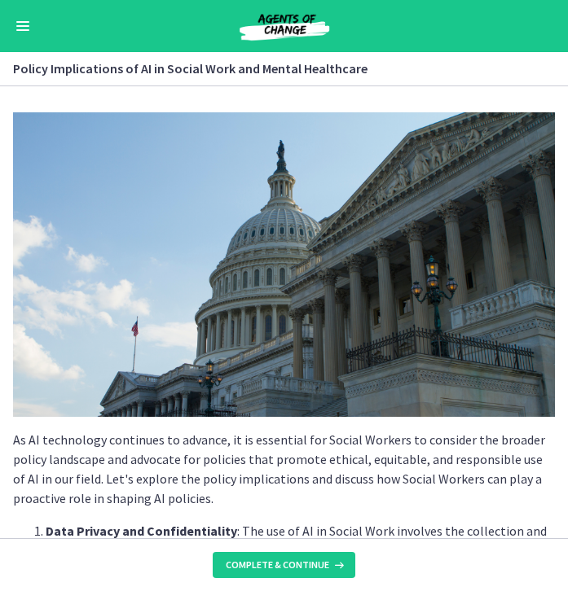
click at [23, 29] on span "Enable menu" at bounding box center [22, 30] width 13 height 2
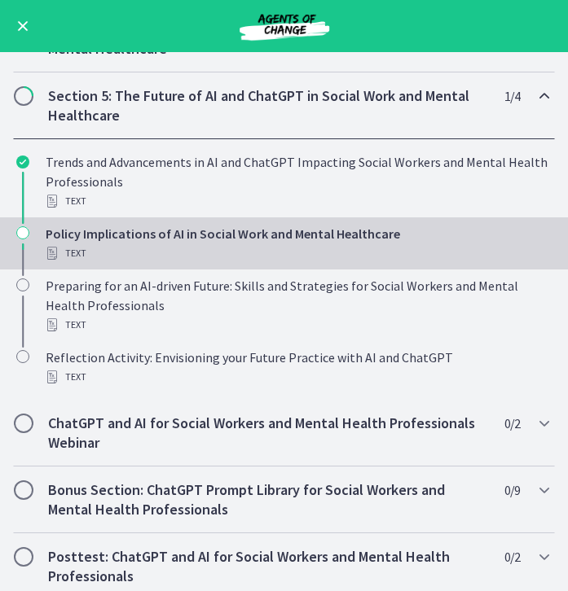
scroll to position [522, 0]
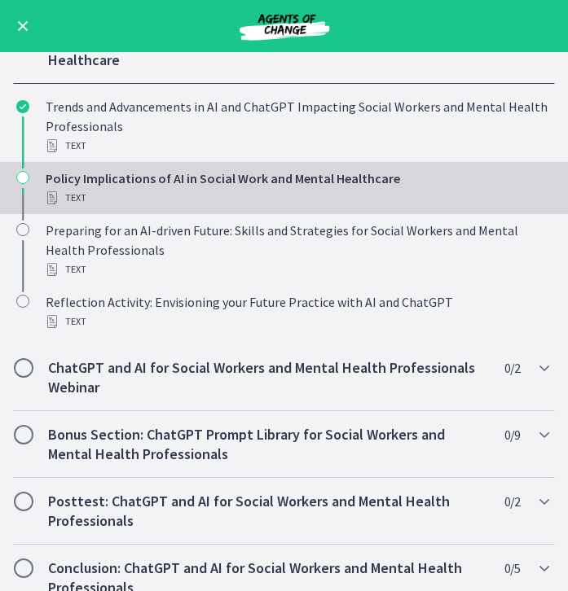
click at [20, 21] on button "Enable menu" at bounding box center [23, 26] width 20 height 20
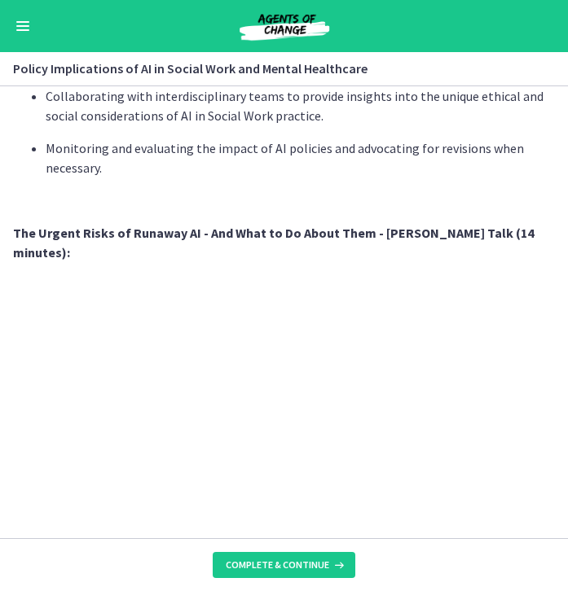
scroll to position [1401, 0]
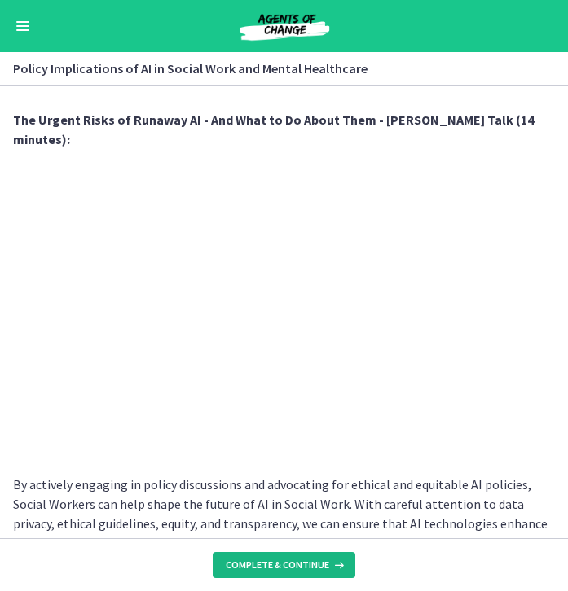
click at [320, 570] on span "Complete & continue" at bounding box center [277, 565] width 103 height 13
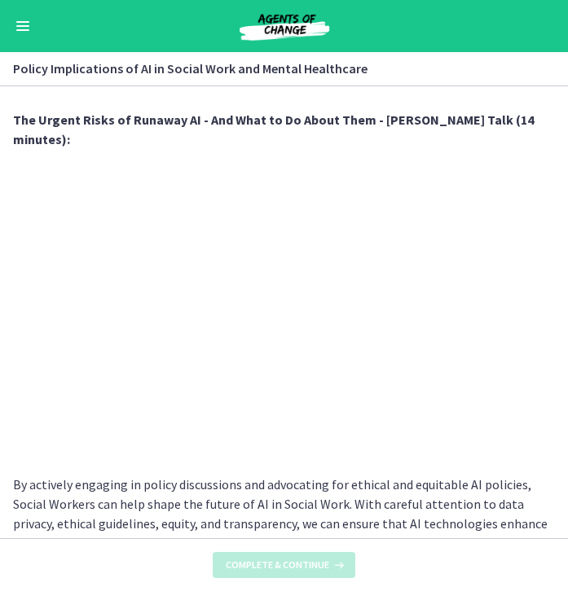
scroll to position [0, 0]
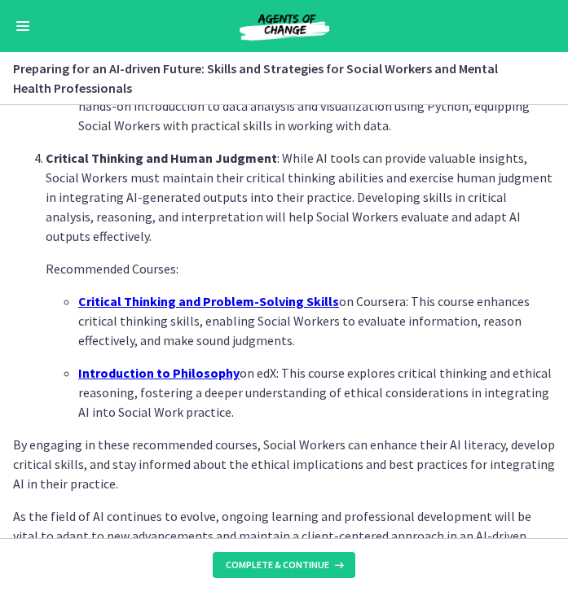
scroll to position [1135, 0]
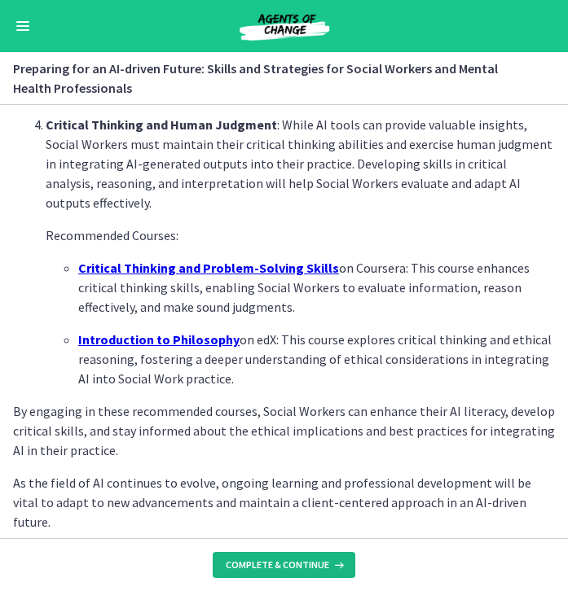
click at [291, 554] on button "Complete & continue" at bounding box center [284, 565] width 143 height 26
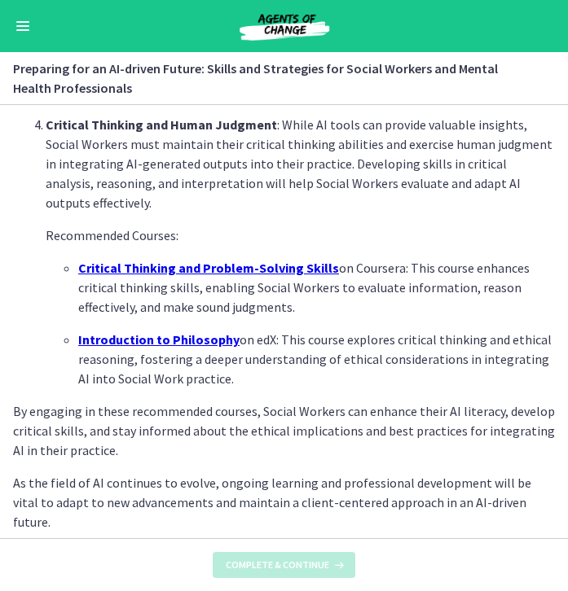
scroll to position [0, 0]
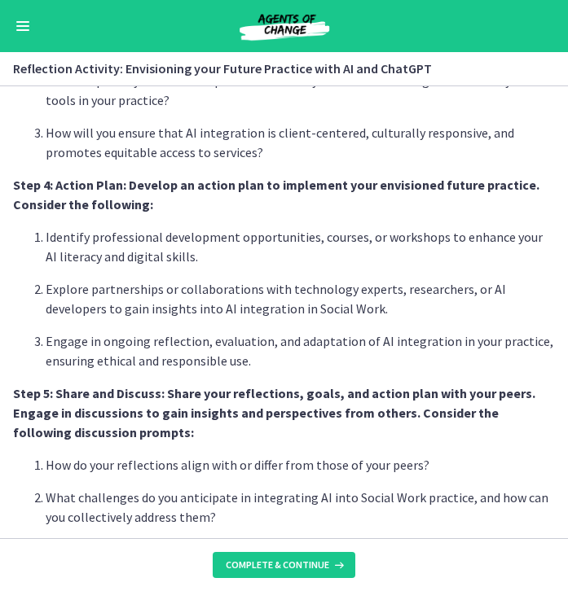
scroll to position [1338, 0]
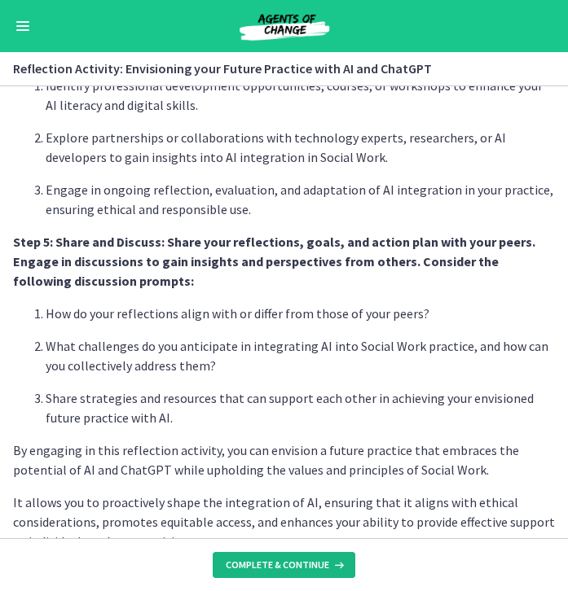
click at [281, 571] on span "Complete & continue" at bounding box center [277, 565] width 103 height 13
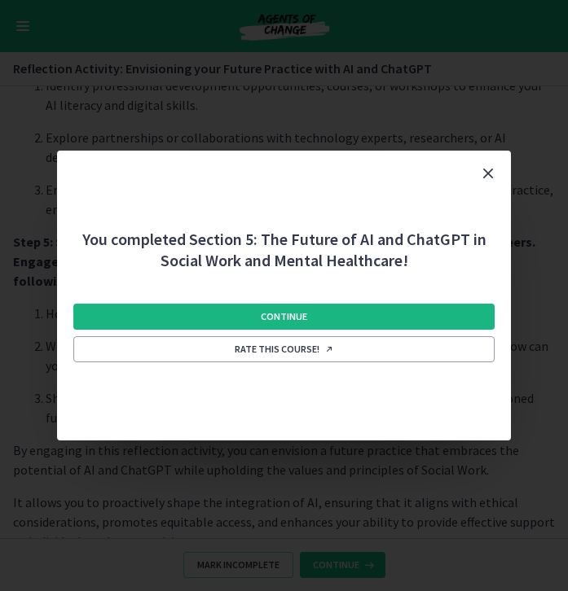
click at [339, 312] on button "Continue" at bounding box center [284, 317] width 422 height 26
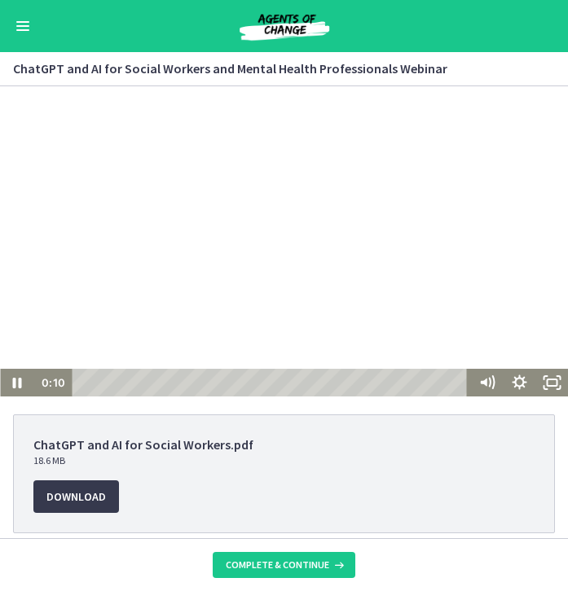
click at [278, 227] on div at bounding box center [284, 241] width 568 height 310
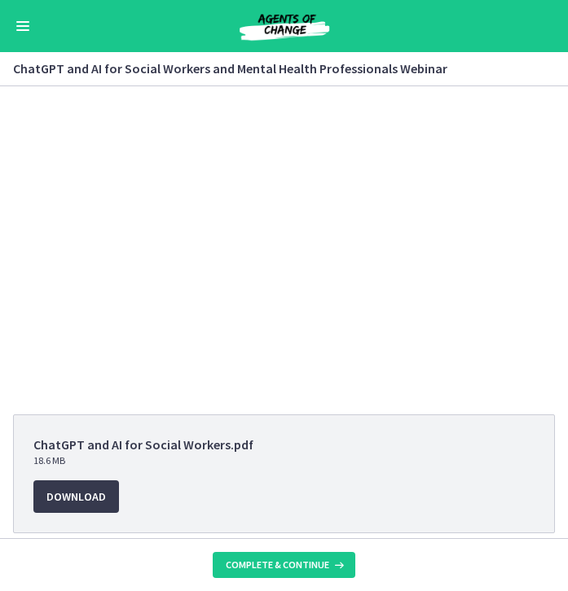
click at [24, 34] on button "Enable menu" at bounding box center [23, 26] width 20 height 20
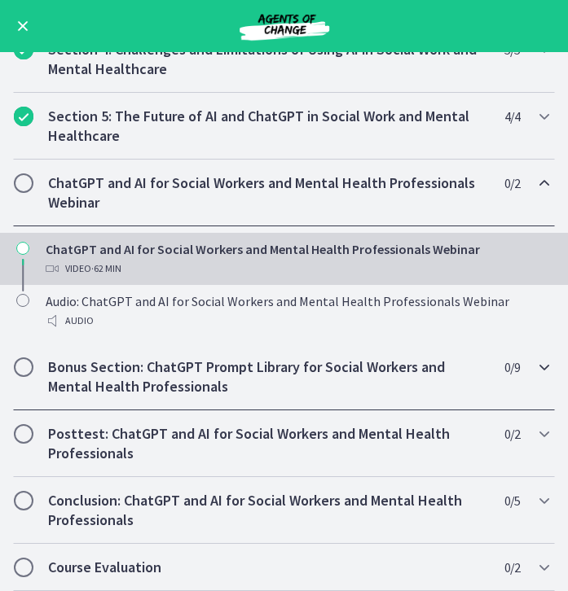
click at [541, 369] on icon "Chapters" at bounding box center [544, 367] width 20 height 20
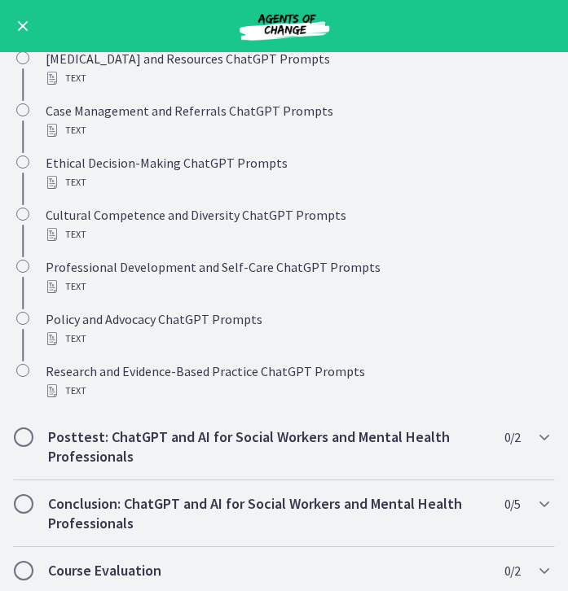
scroll to position [811, 0]
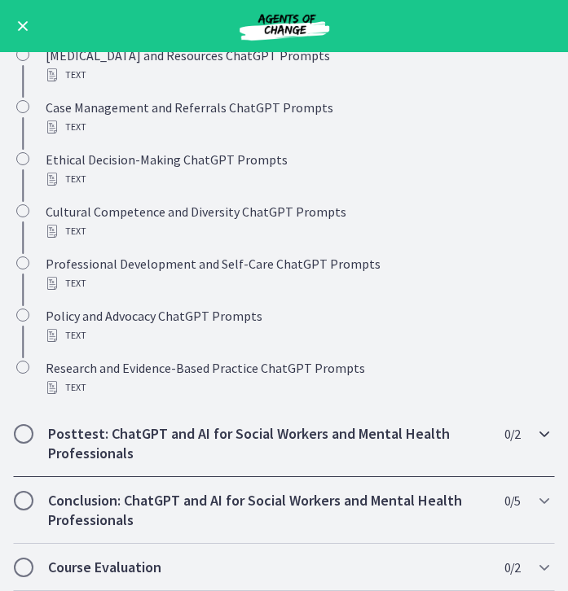
click at [535, 433] on icon "Chapters" at bounding box center [544, 434] width 20 height 20
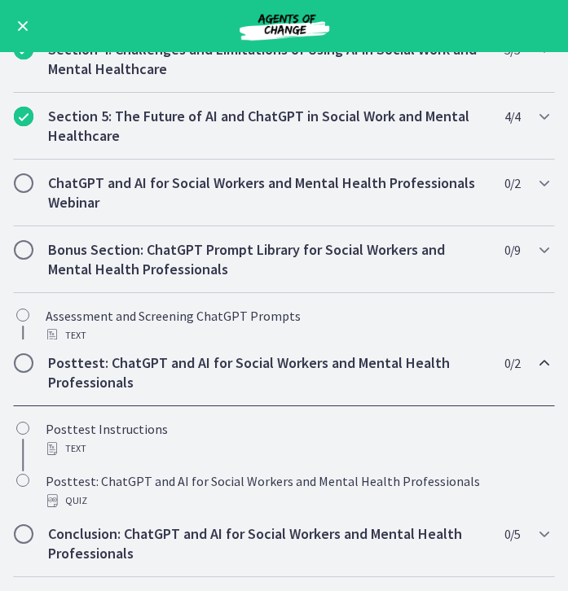
scroll to position [446, 0]
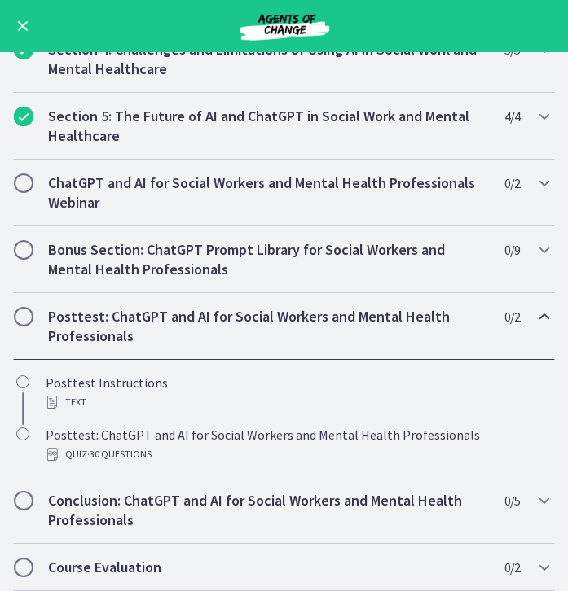
click at [538, 314] on icon "Chapters" at bounding box center [544, 317] width 20 height 20
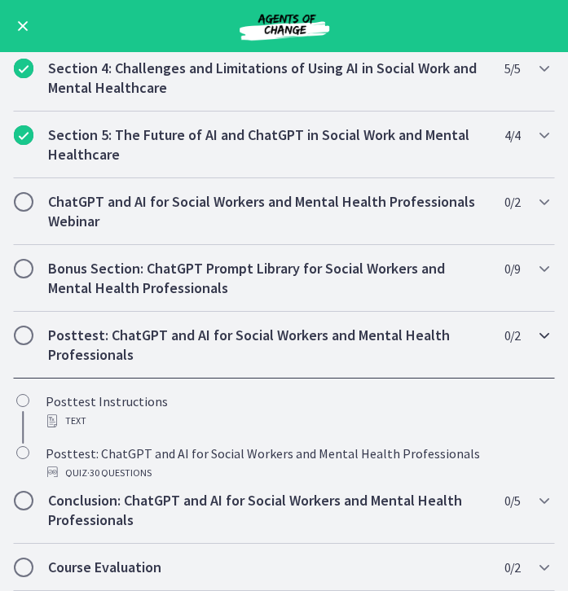
scroll to position [329, 0]
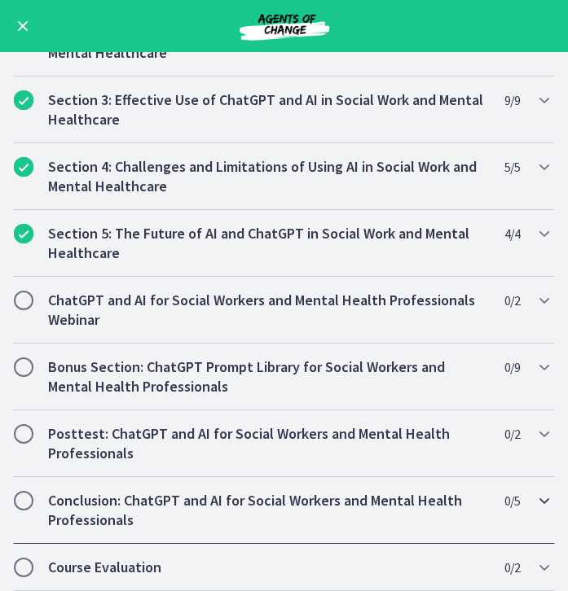
click at [541, 506] on icon "Chapters" at bounding box center [544, 501] width 20 height 20
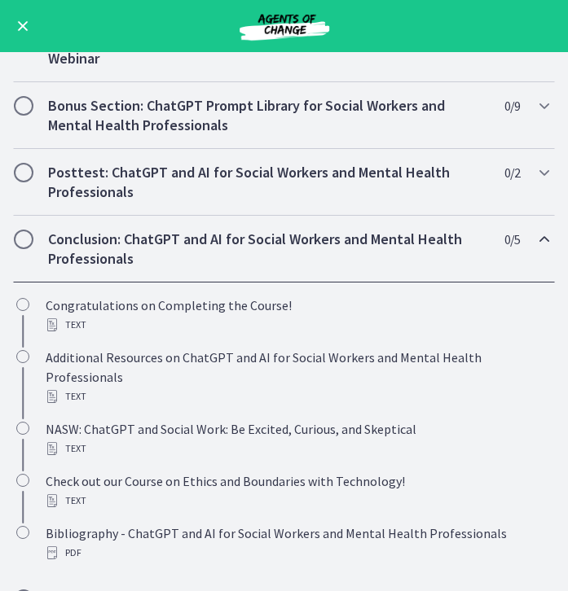
scroll to position [603, 0]
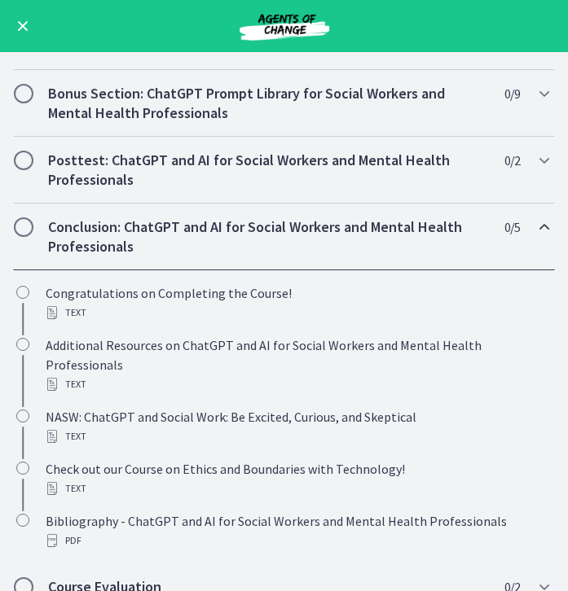
click at [541, 226] on icon "Chapters" at bounding box center [544, 227] width 20 height 20
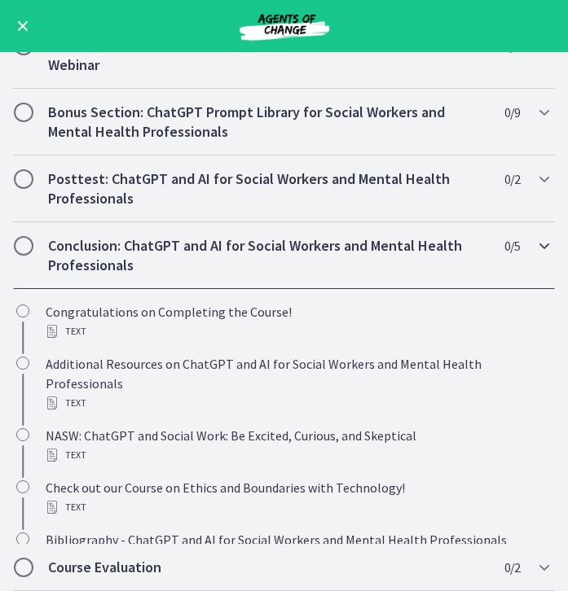
scroll to position [329, 0]
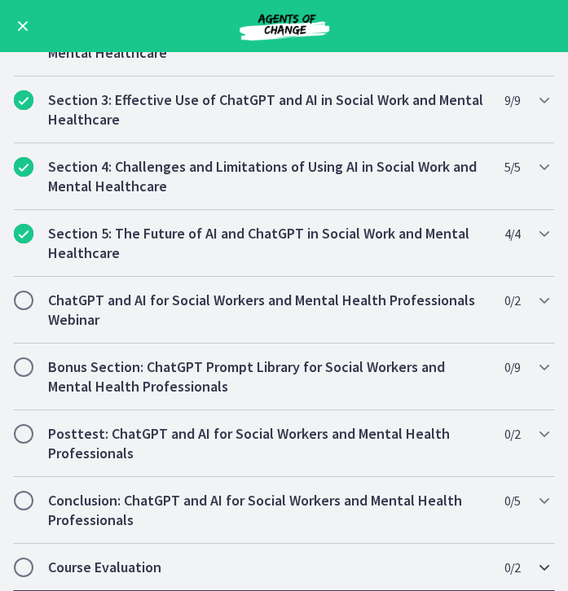
click at [542, 567] on icon "Chapters" at bounding box center [544, 568] width 20 height 20
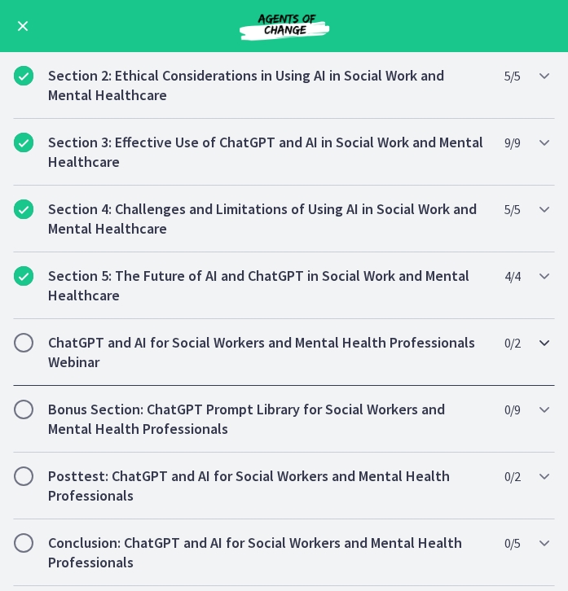
scroll to position [0, 0]
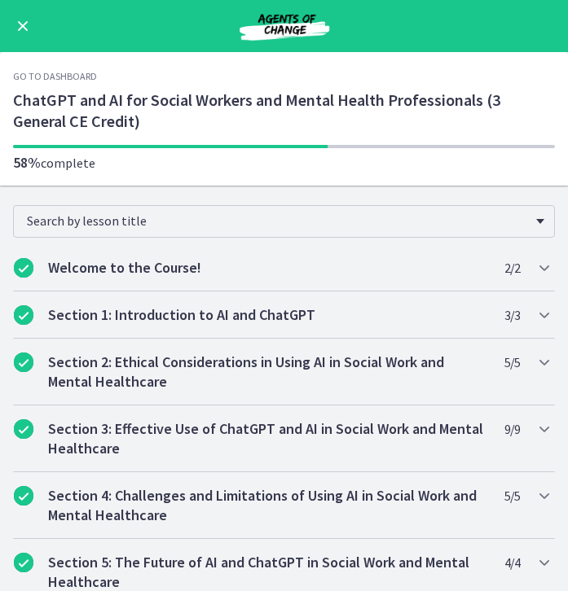
click at [20, 29] on button "Enable menu" at bounding box center [23, 26] width 20 height 20
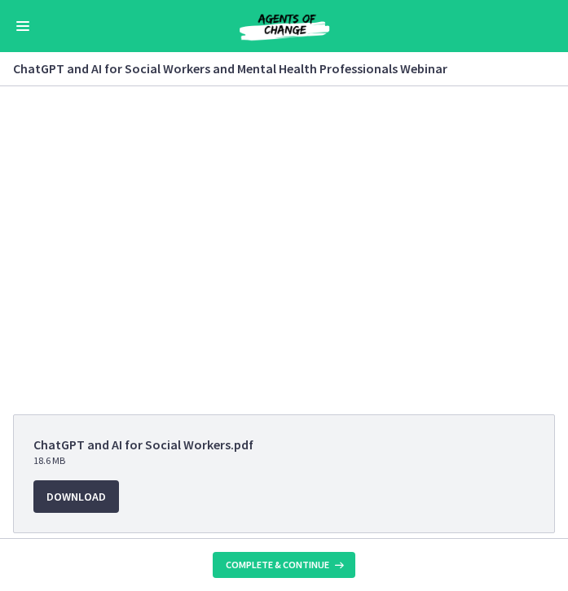
click at [20, 18] on button "Enable menu" at bounding box center [23, 26] width 20 height 20
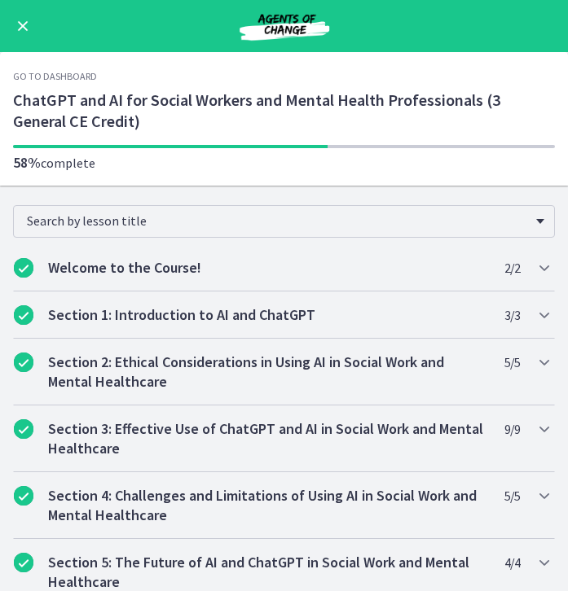
click at [57, 73] on link "Go to Dashboard" at bounding box center [55, 76] width 84 height 13
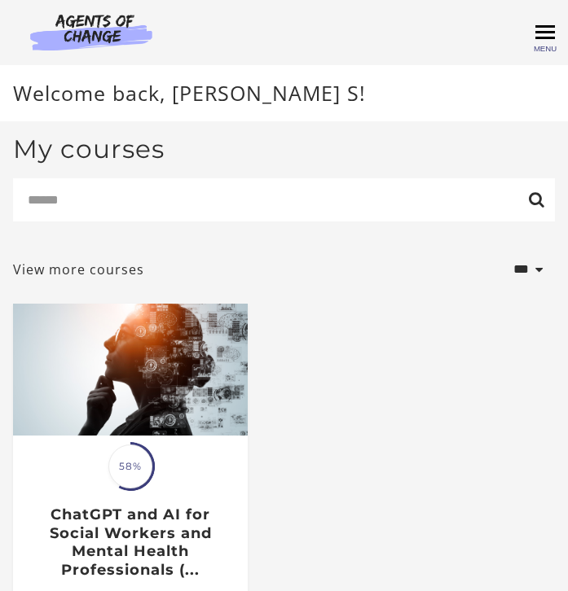
click at [541, 31] on span "Toggle menu" at bounding box center [545, 32] width 20 height 2
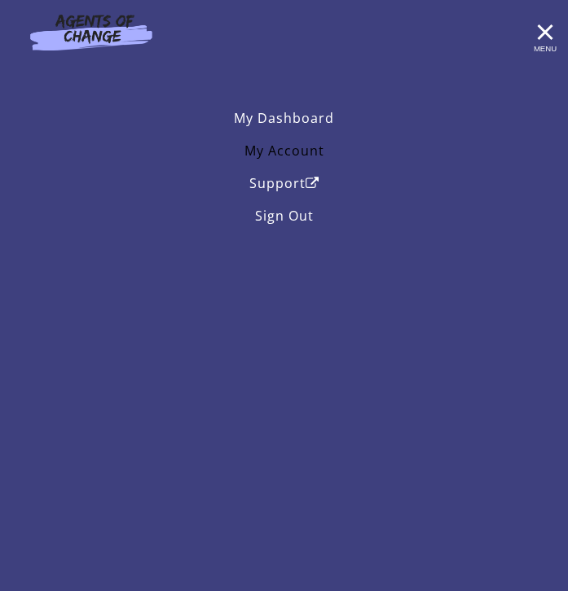
click at [287, 157] on link "My Account" at bounding box center [284, 150] width 542 height 33
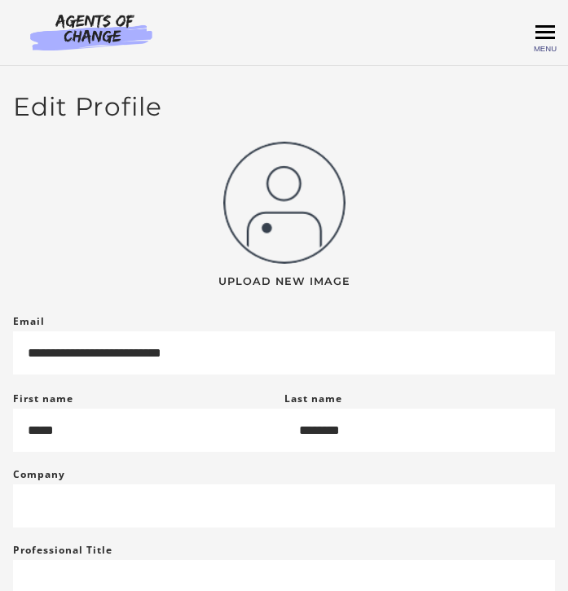
click at [548, 36] on span "Toggle menu" at bounding box center [545, 33] width 20 height 20
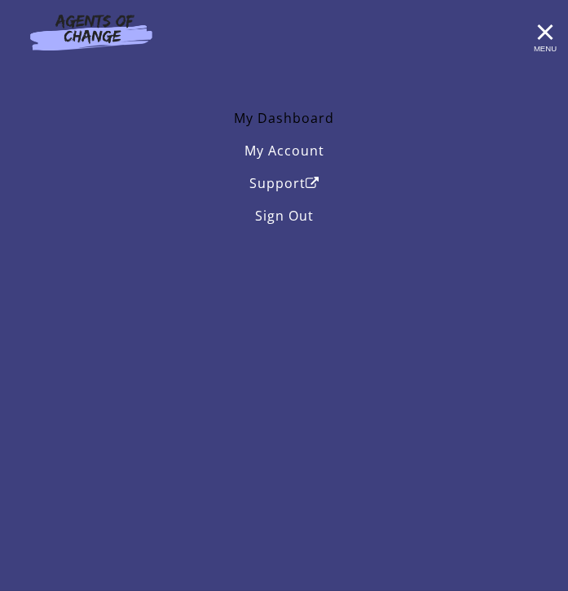
click at [292, 116] on link "My Dashboard" at bounding box center [284, 118] width 542 height 33
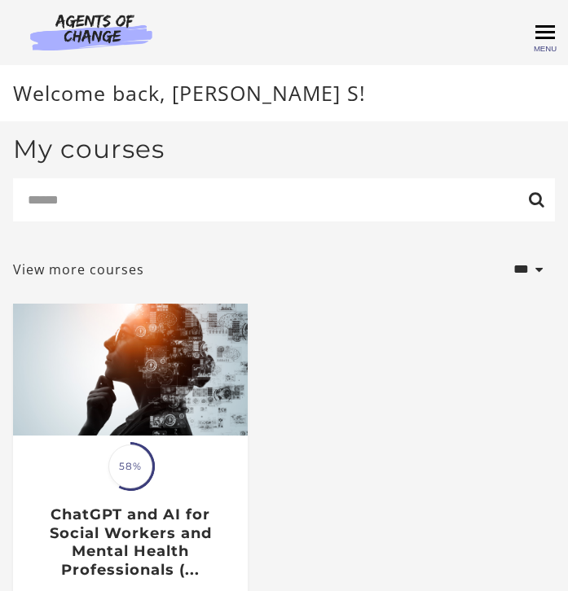
click at [537, 36] on span "Toggle menu" at bounding box center [545, 33] width 20 height 20
